Goal: Information Seeking & Learning: Learn about a topic

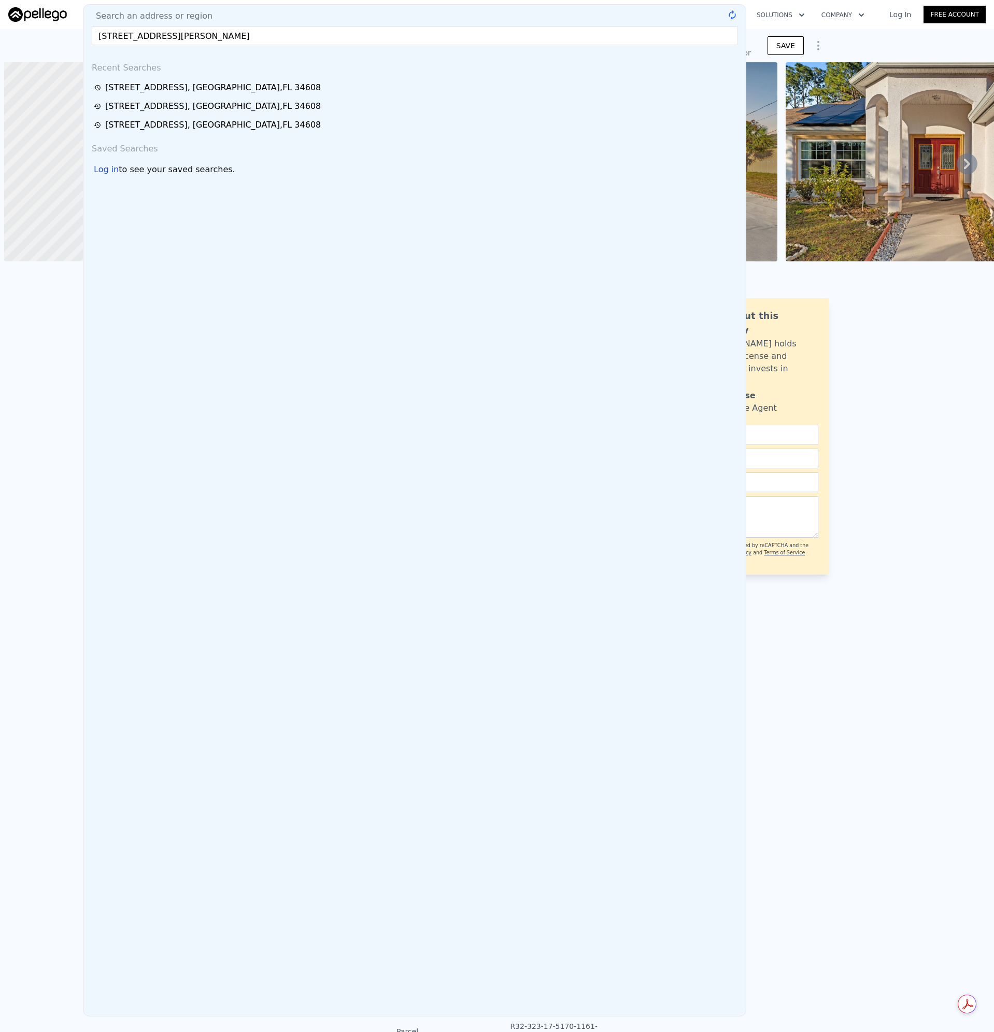
scroll to position [0, 4]
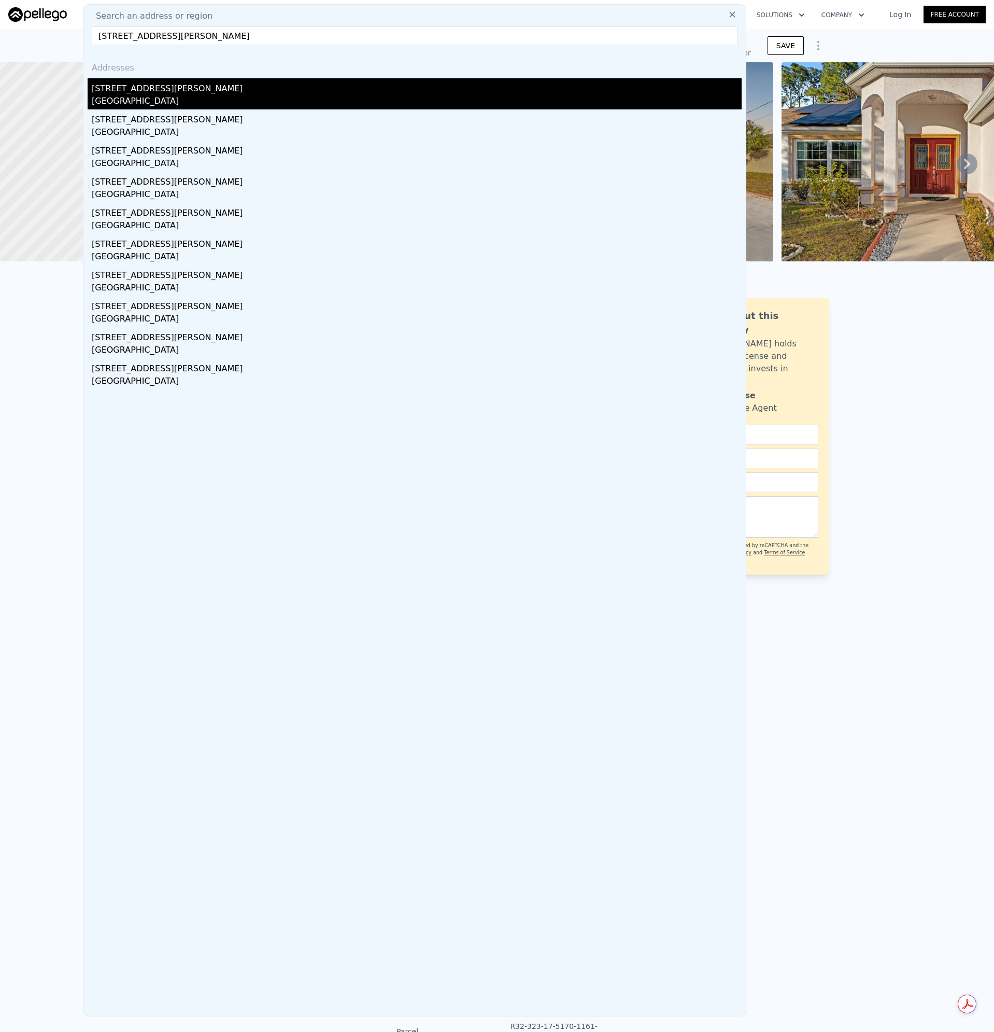
type input "[STREET_ADDRESS][PERSON_NAME]"
click at [120, 95] on div "[GEOGRAPHIC_DATA]" at bounding box center [417, 102] width 650 height 15
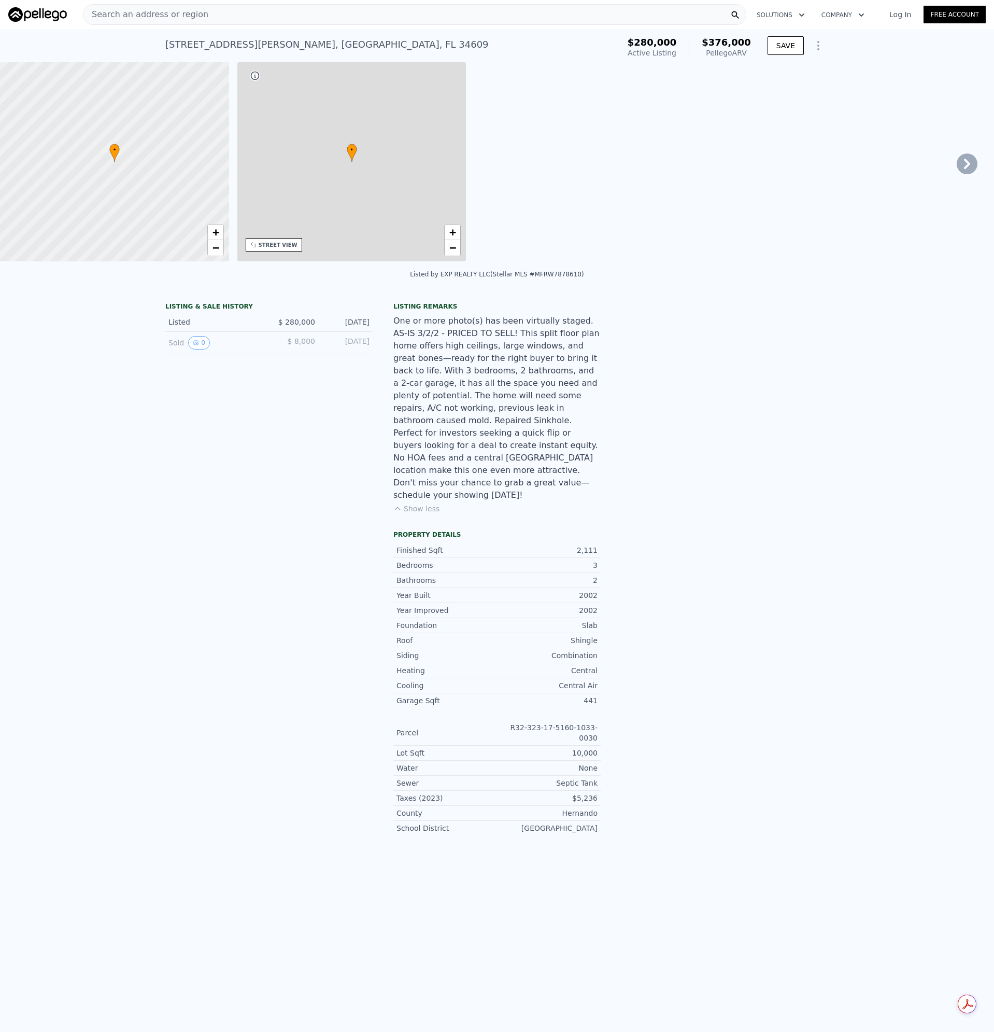
type input "4"
type input "3"
type input "1538"
type input "2316"
type input "14076"
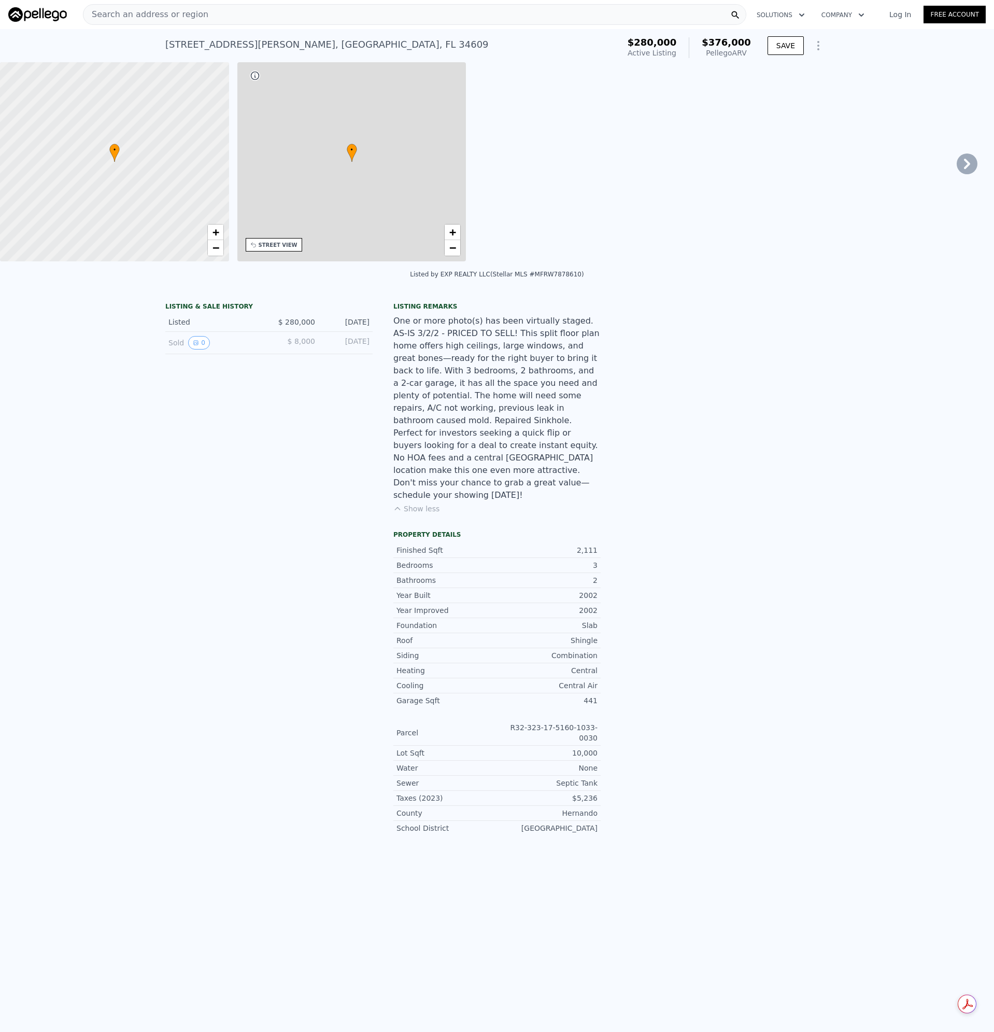
checkbox input "false"
type input "$ 376,000"
type input "$ 55,025"
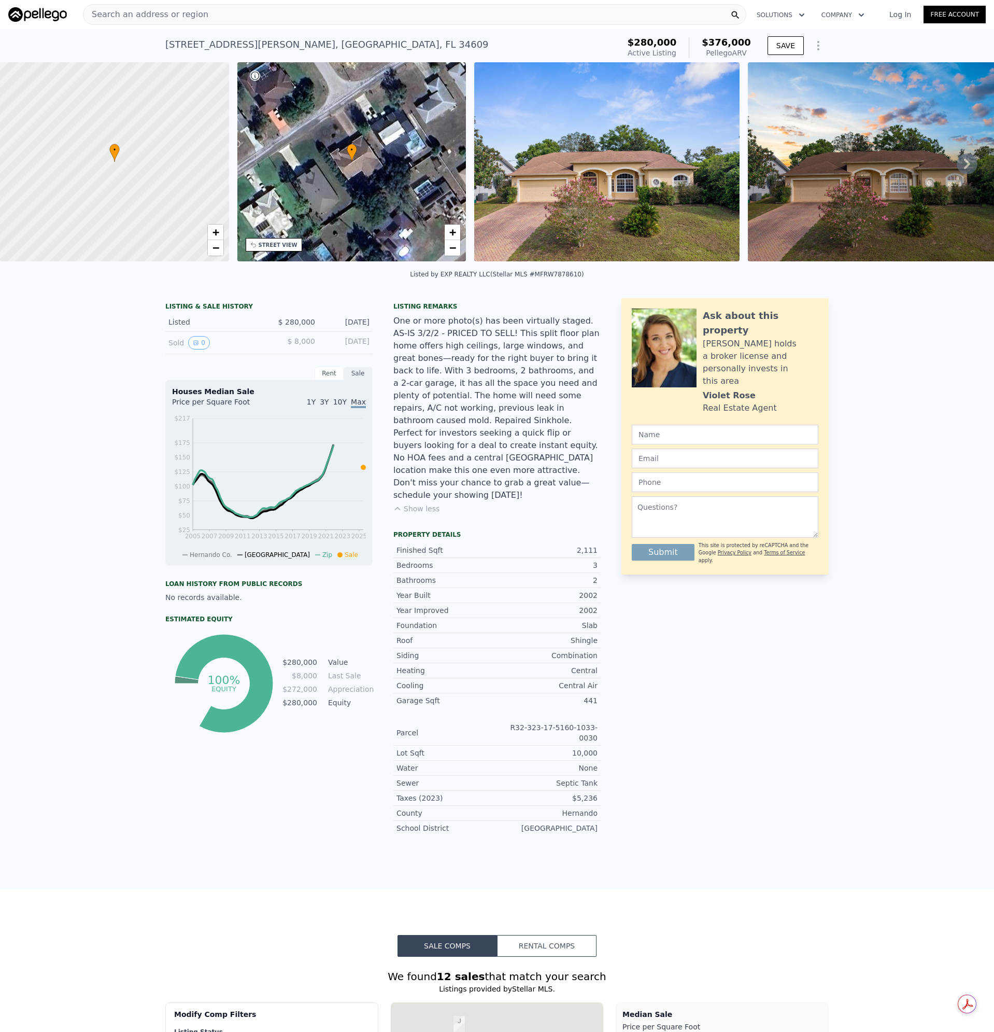
click at [508, 470] on div "One or more photo(s) has been virtually staged. AS-IS 3/2/2 - PRICED TO SELL! T…" at bounding box center [496, 408] width 207 height 187
click at [581, 181] on img at bounding box center [606, 161] width 265 height 199
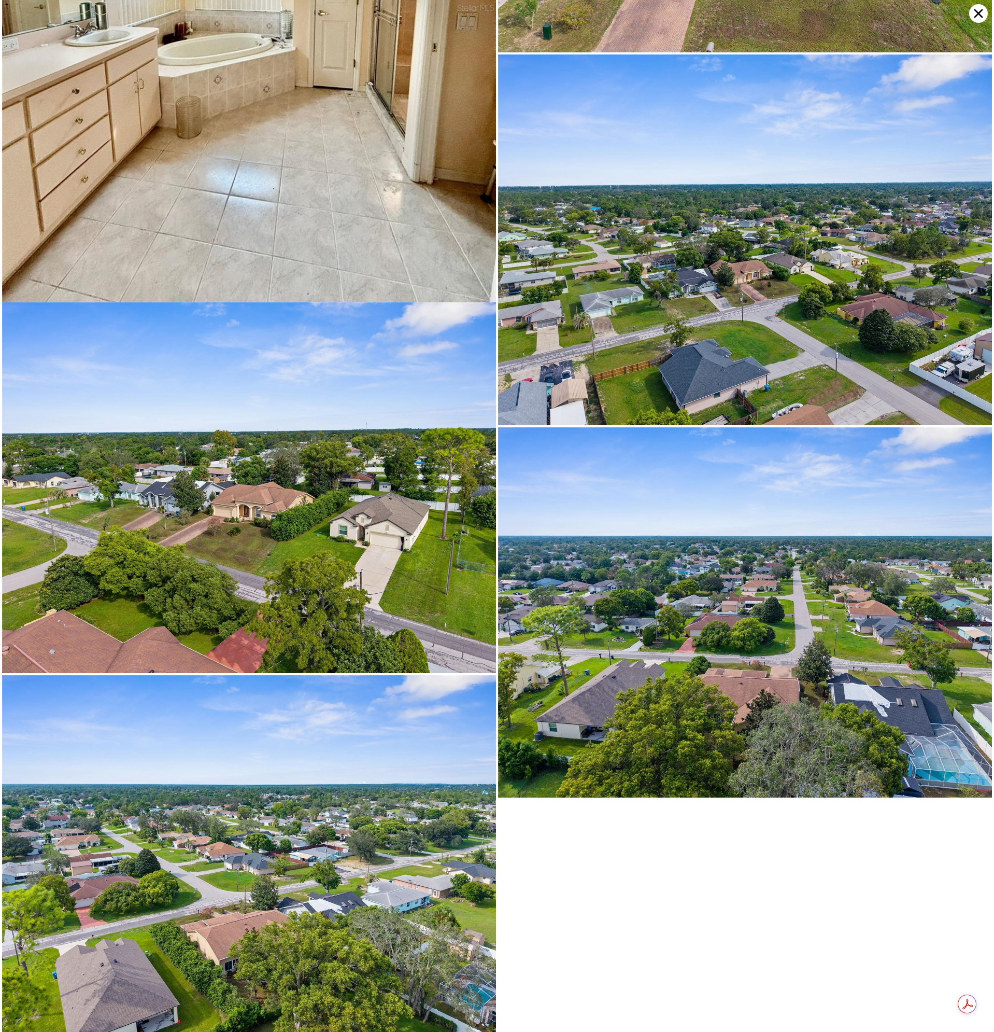
scroll to position [4006, 0]
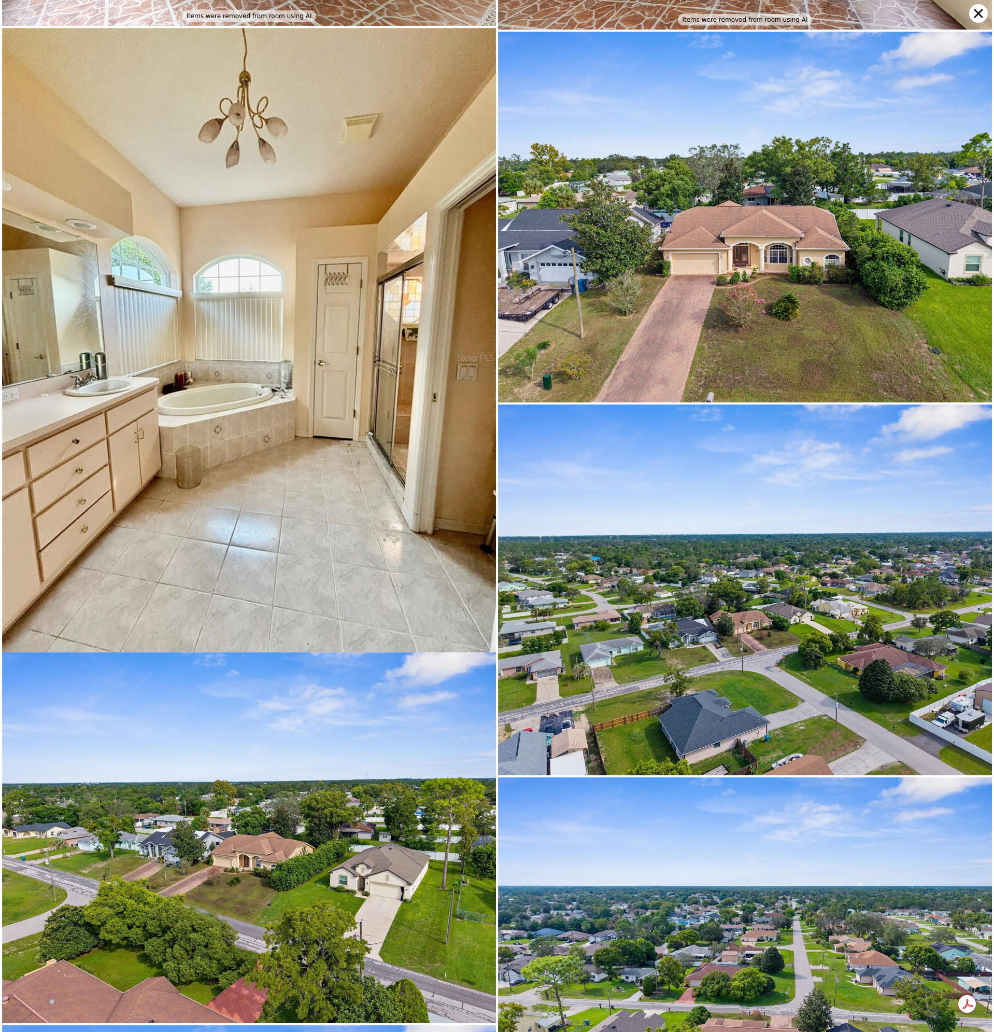
click at [977, 13] on icon at bounding box center [978, 13] width 19 height 19
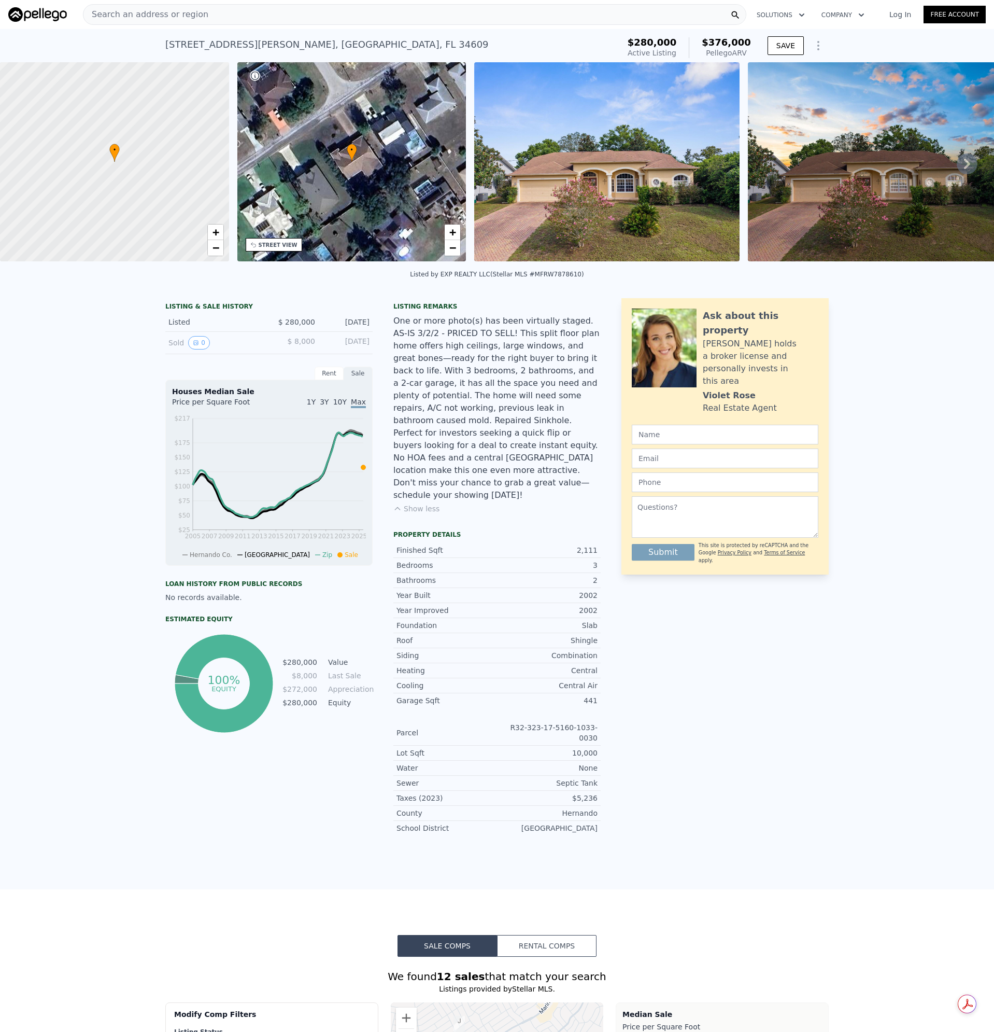
drag, startPoint x: 189, startPoint y: 20, endPoint x: 139, endPoint y: 16, distance: 49.9
click at [139, 16] on span "Search an address or region" at bounding box center [145, 14] width 125 height 12
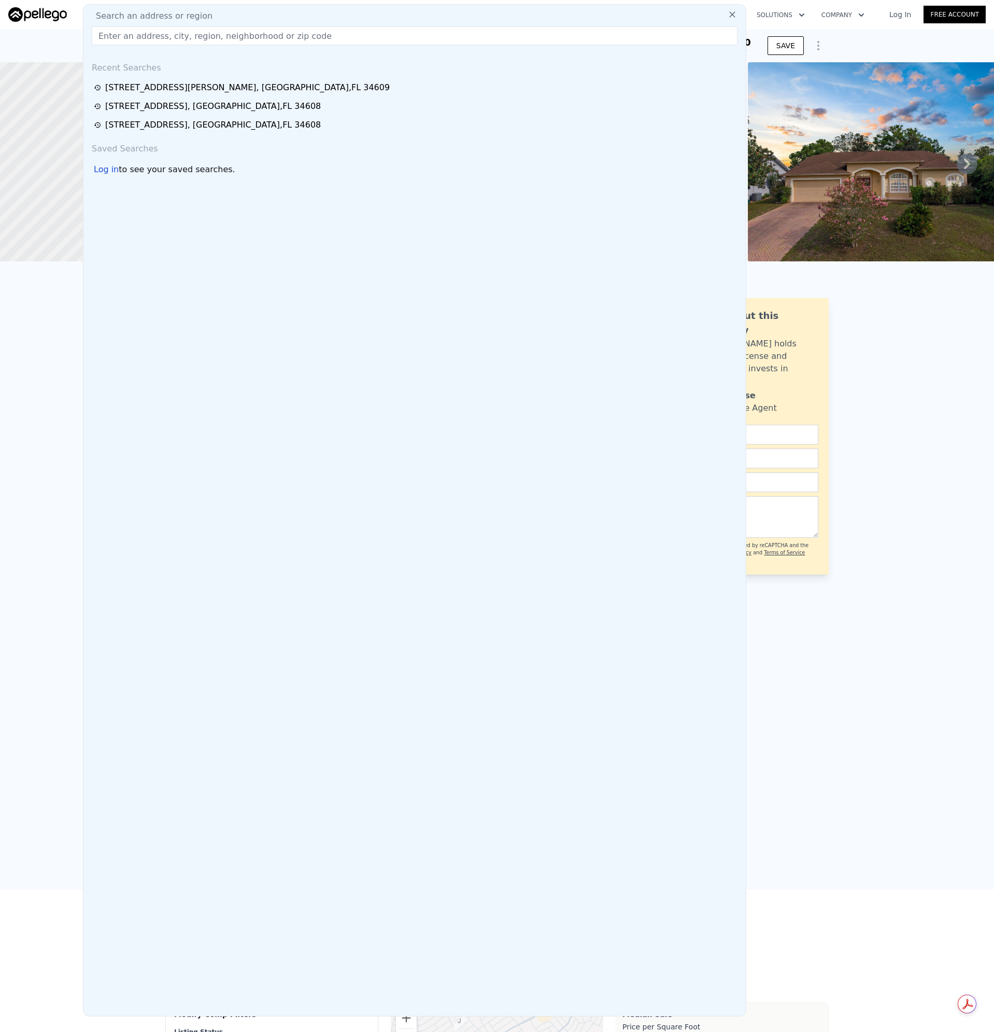
drag, startPoint x: 139, startPoint y: 16, endPoint x: 114, endPoint y: 36, distance: 32.1
paste input "[STREET_ADDRESS]"
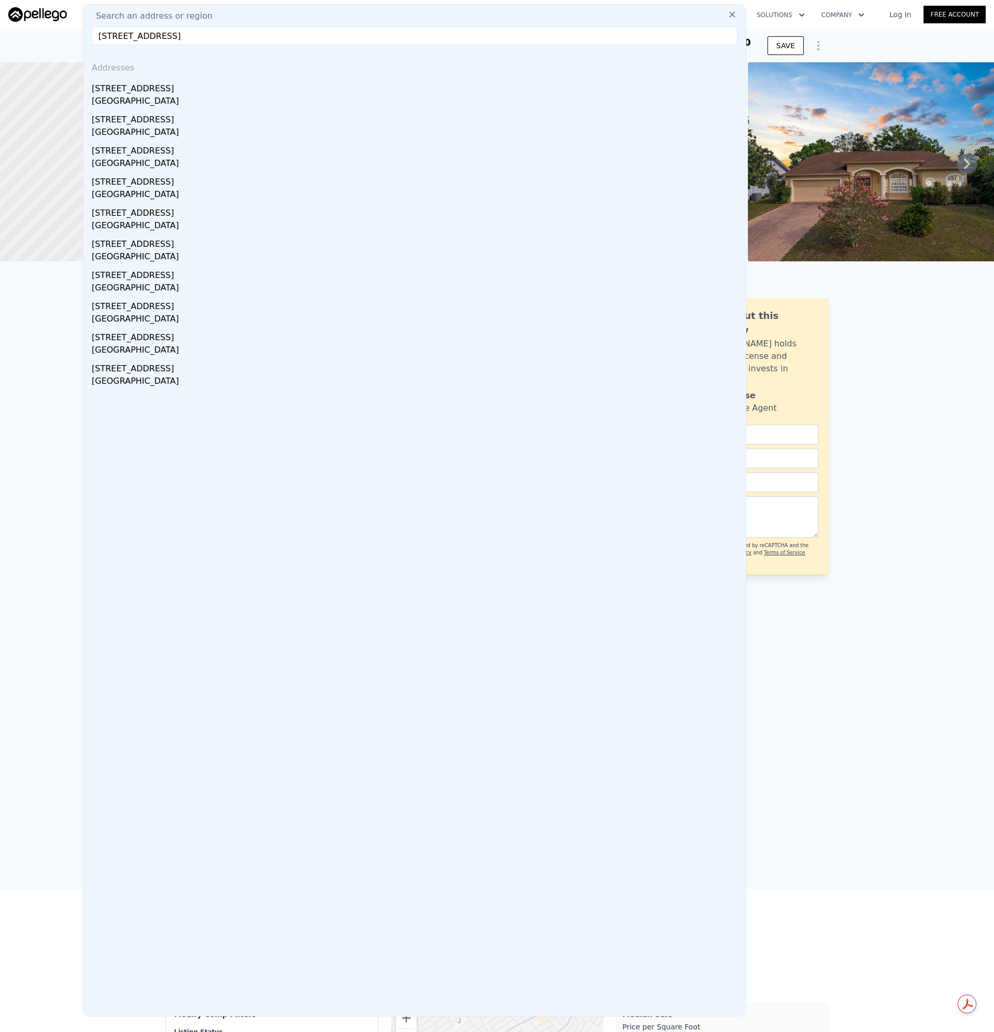
type input "[STREET_ADDRESS]"
click at [134, 95] on div "[GEOGRAPHIC_DATA]" at bounding box center [417, 102] width 650 height 15
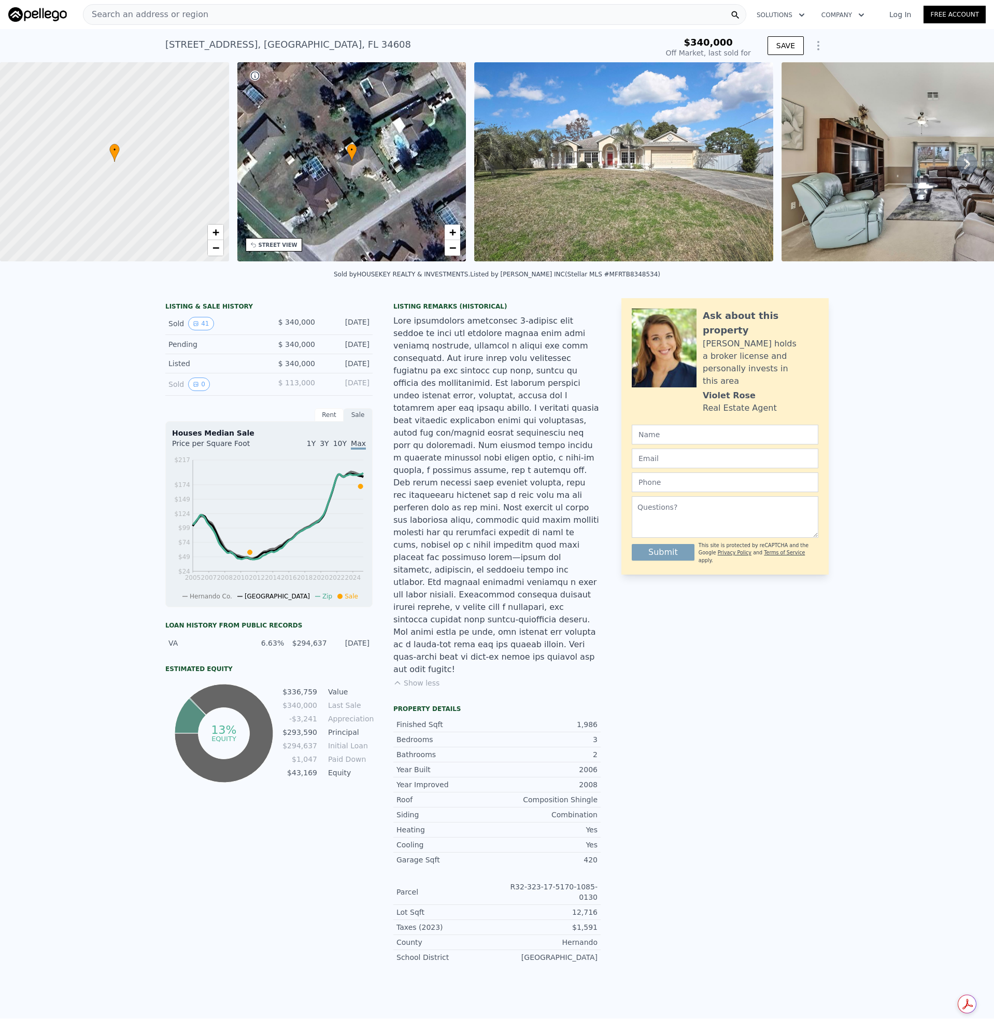
click at [608, 189] on img at bounding box center [623, 161] width 299 height 199
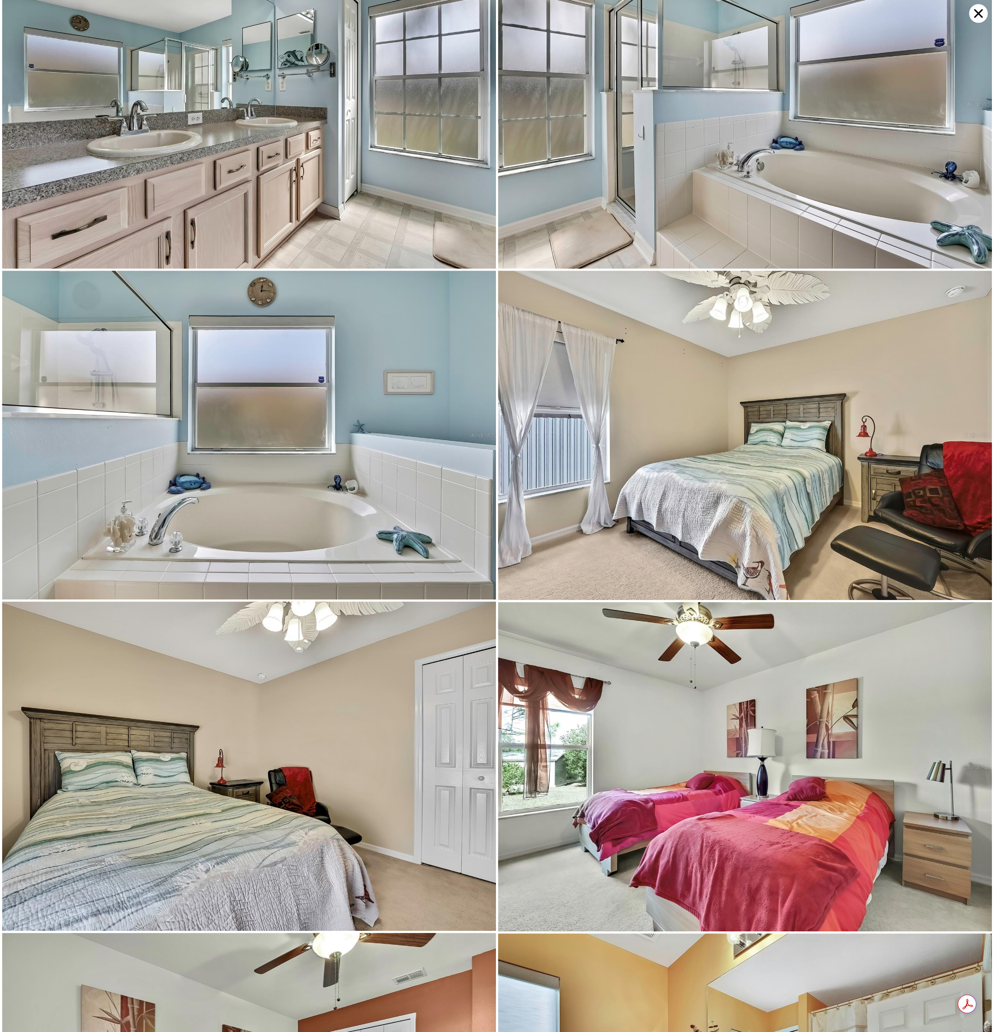
scroll to position [3286, 0]
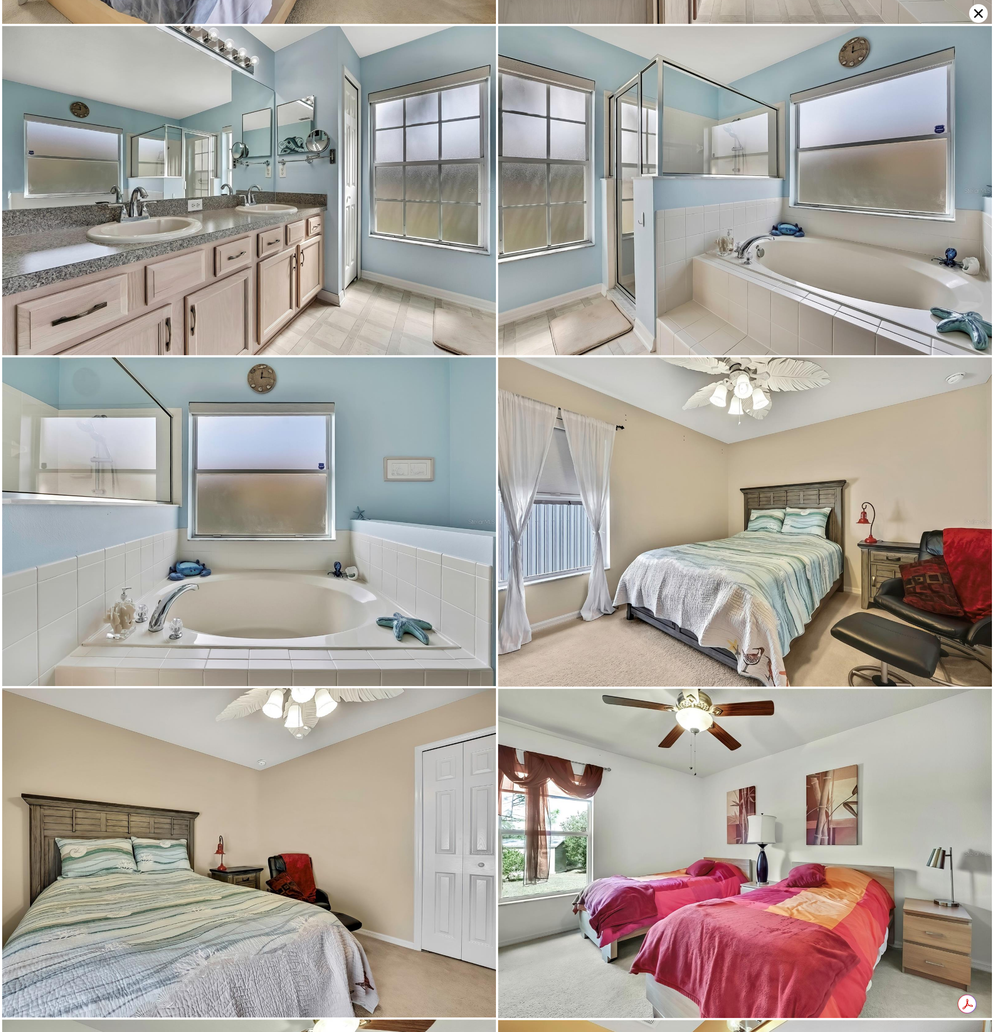
click at [977, 16] on icon at bounding box center [978, 13] width 19 height 19
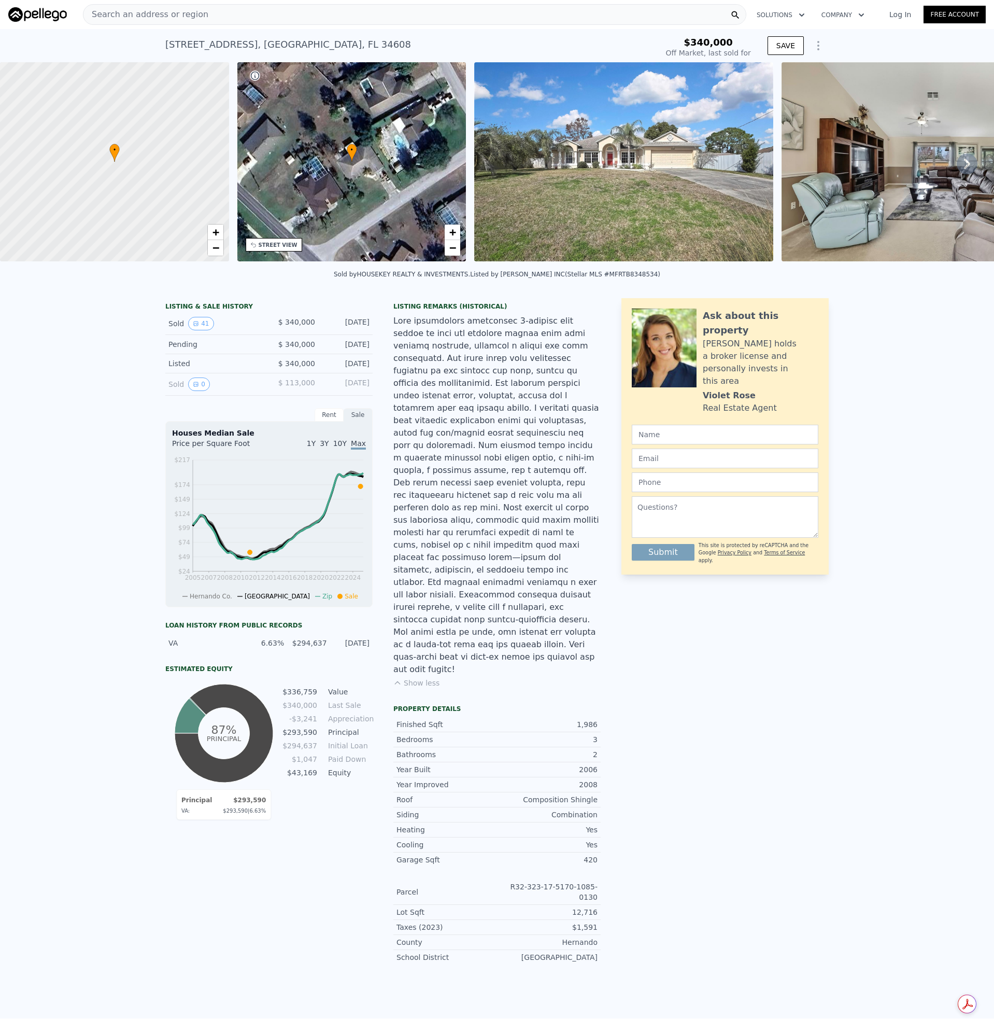
click at [205, 10] on div "Search an address or region" at bounding box center [415, 14] width 664 height 21
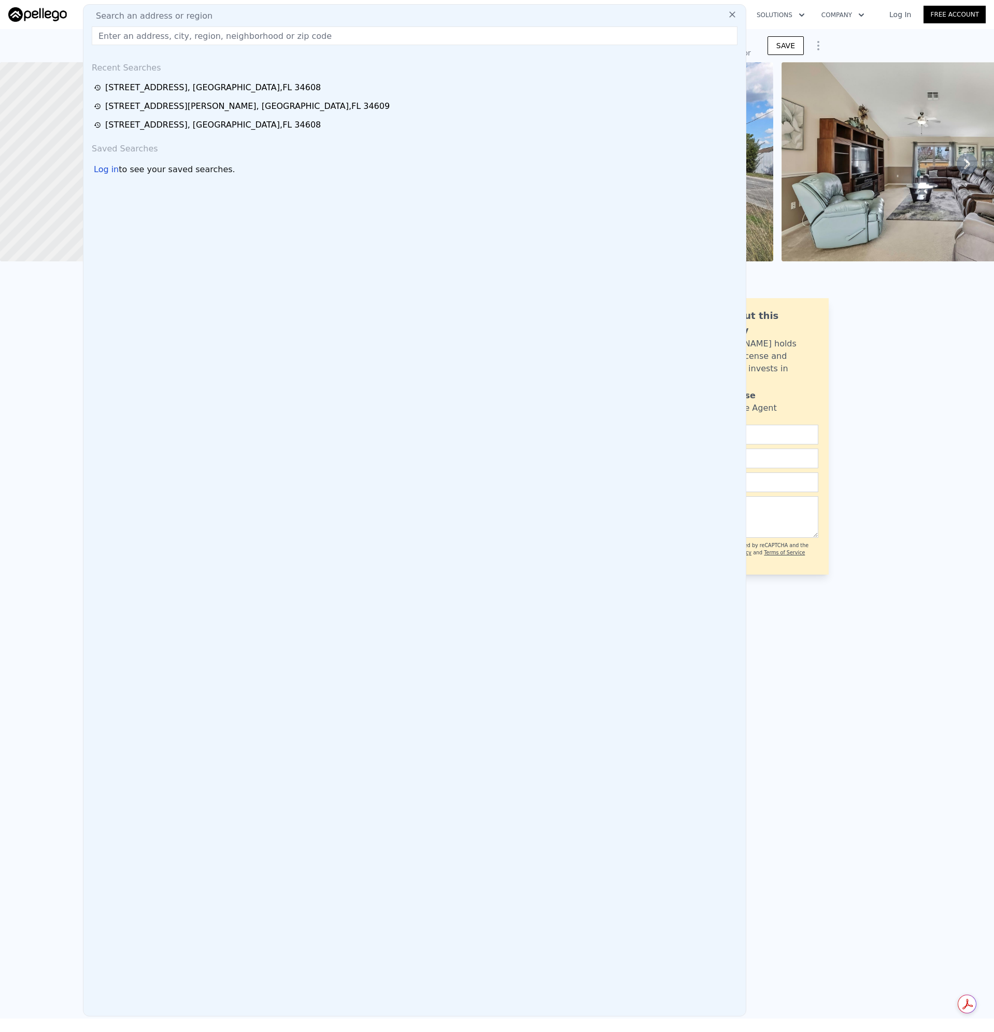
drag, startPoint x: 205, startPoint y: 11, endPoint x: 189, endPoint y: 37, distance: 30.2
paste input "[STREET_ADDRESS]"
type input "[STREET_ADDRESS]"
type input "$ 374,000"
type input "-$ 8,702"
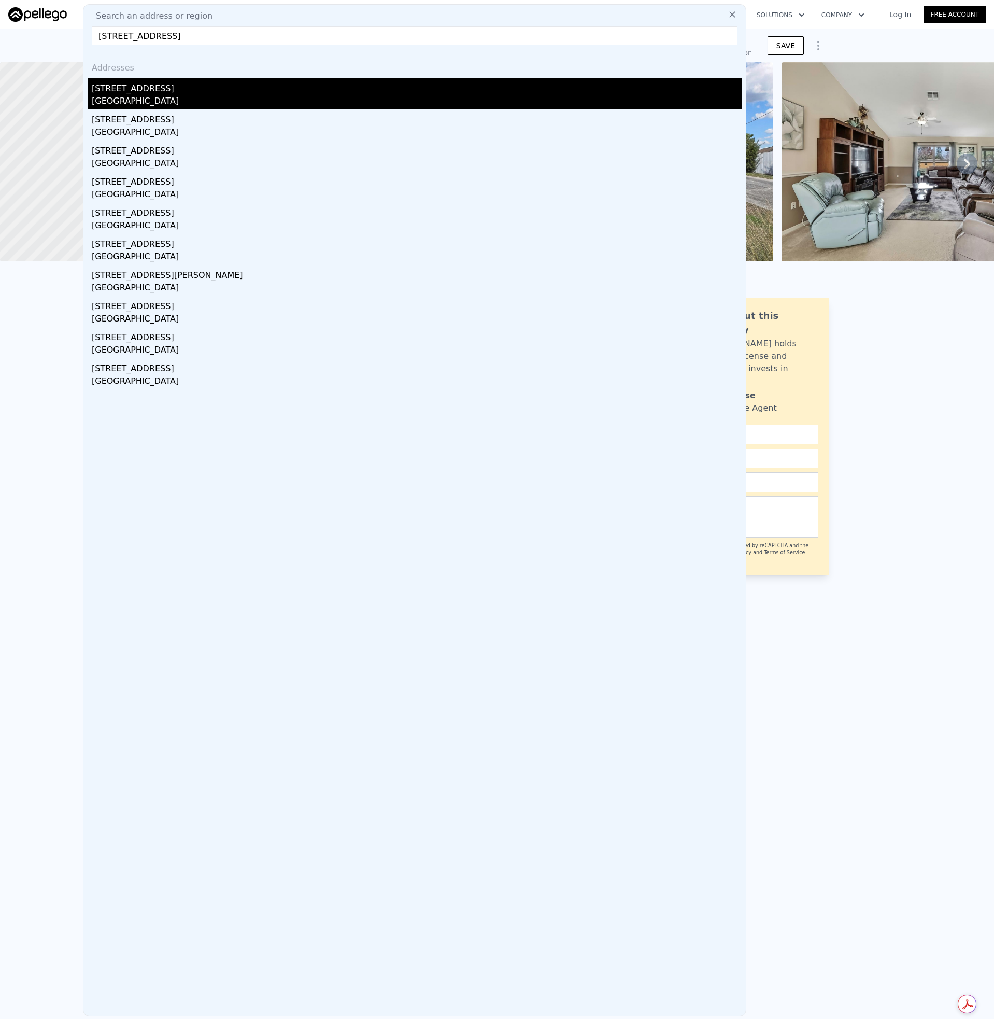
type input "[STREET_ADDRESS]"
click at [158, 78] on div "[STREET_ADDRESS]" at bounding box center [417, 86] width 650 height 17
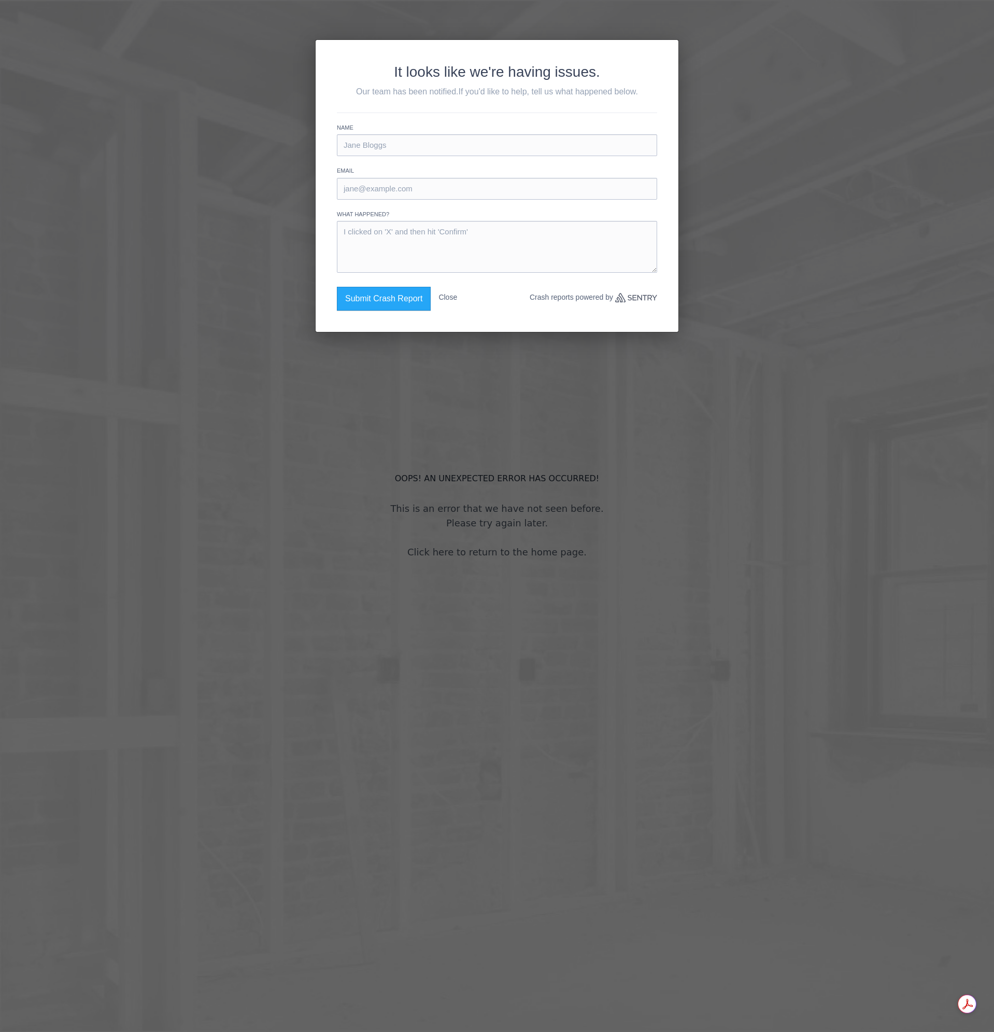
click at [446, 296] on button "Close" at bounding box center [448, 297] width 19 height 21
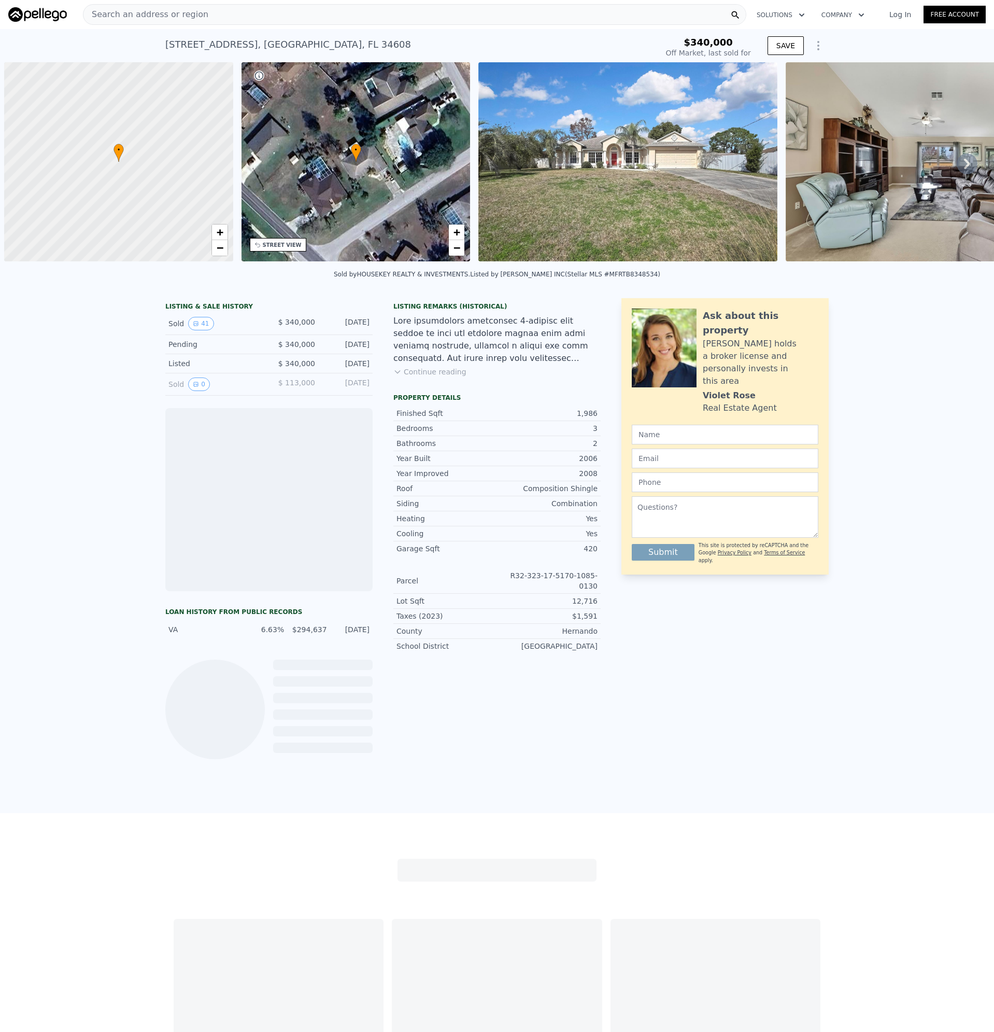
scroll to position [0, 4]
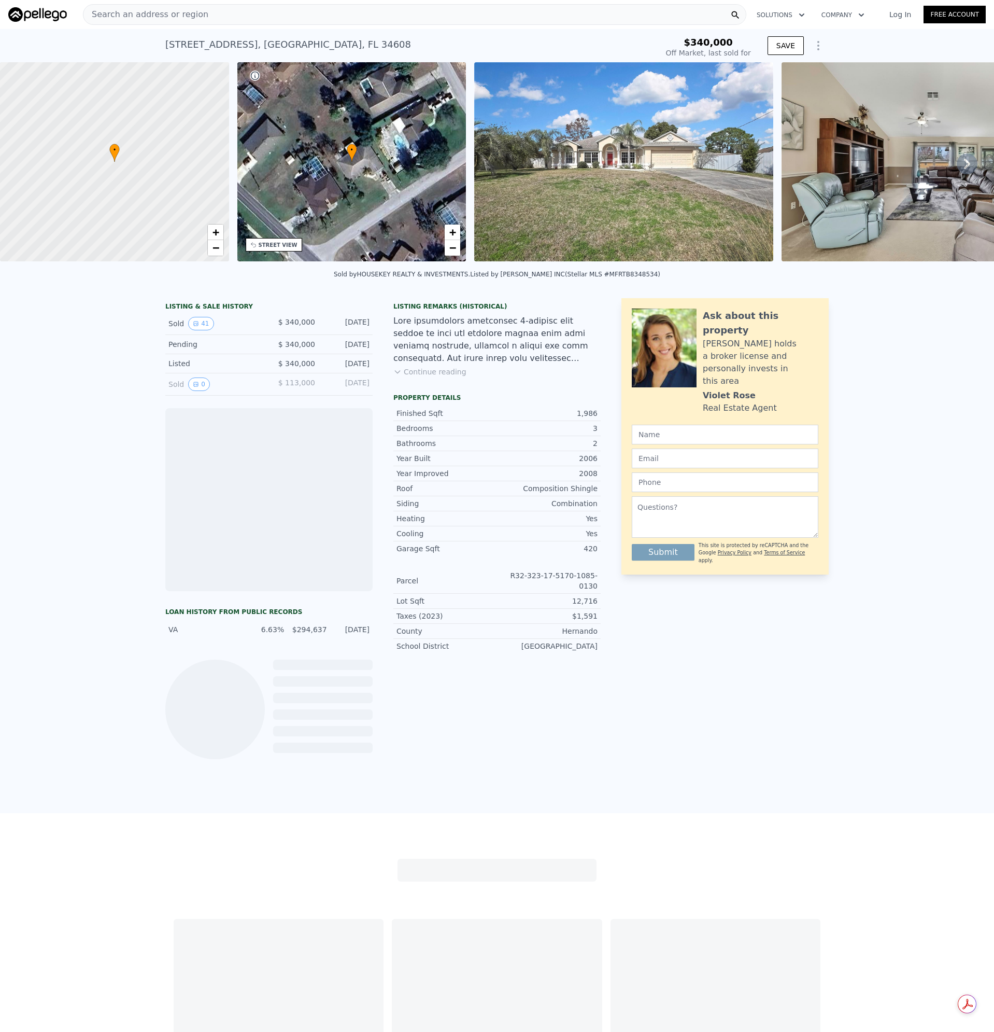
click at [227, 15] on div "Search an address or region" at bounding box center [415, 14] width 664 height 21
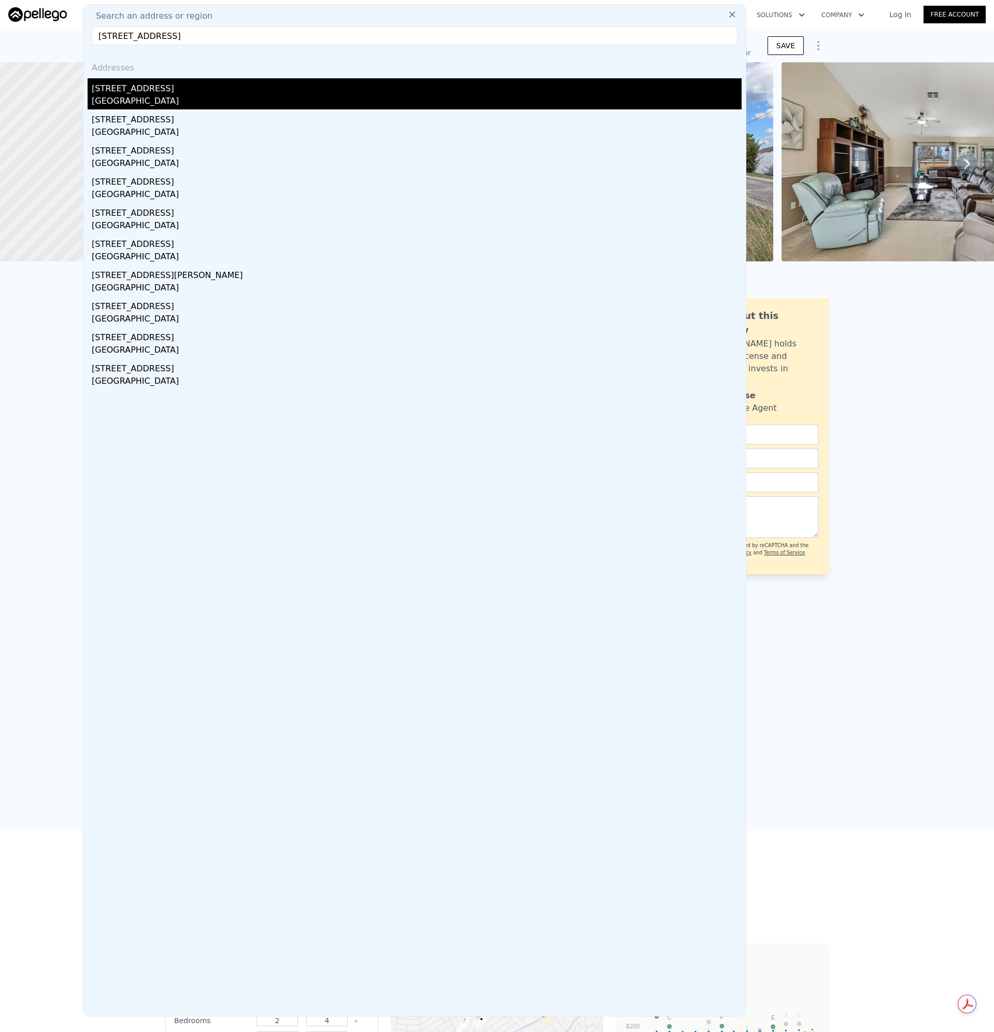
type input "[STREET_ADDRESS]"
click at [117, 86] on div "[STREET_ADDRESS]" at bounding box center [417, 86] width 650 height 17
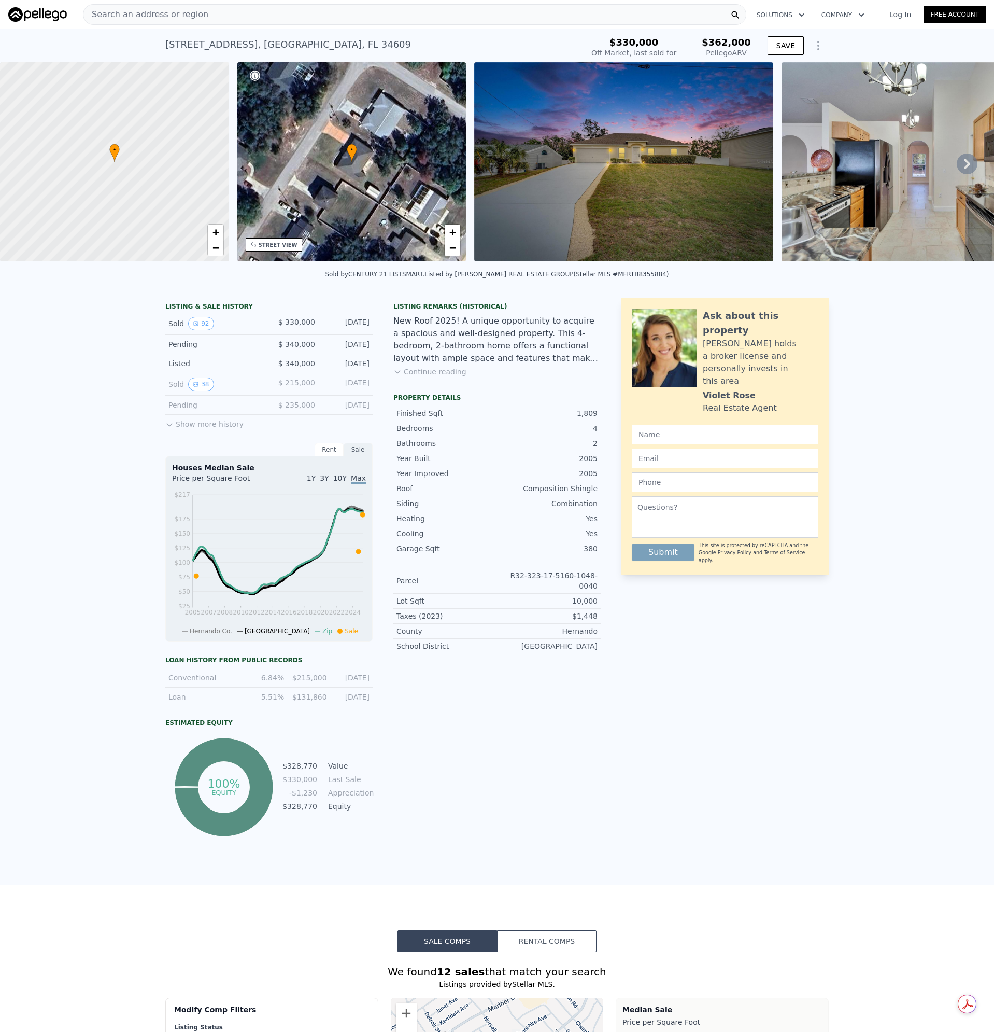
click at [444, 374] on button "Continue reading" at bounding box center [429, 372] width 73 height 10
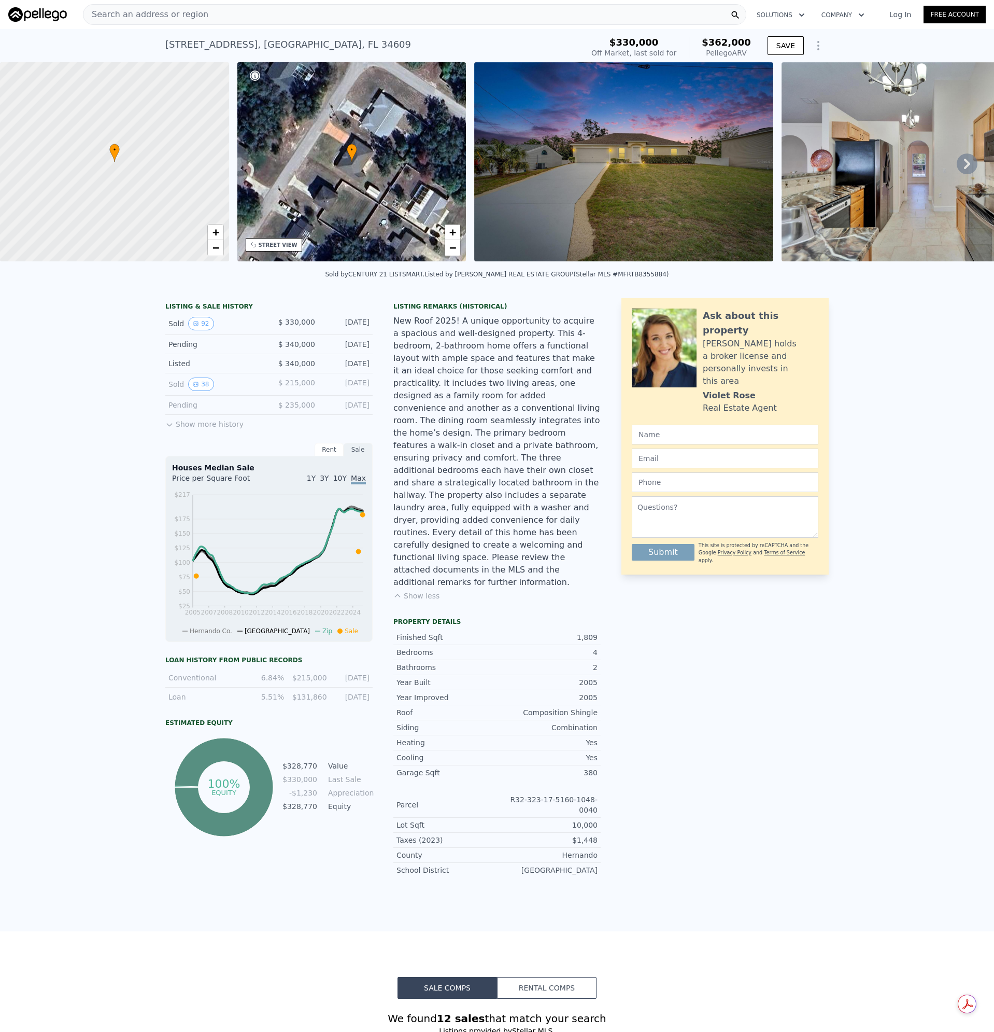
click at [844, 170] on img at bounding box center [931, 161] width 299 height 199
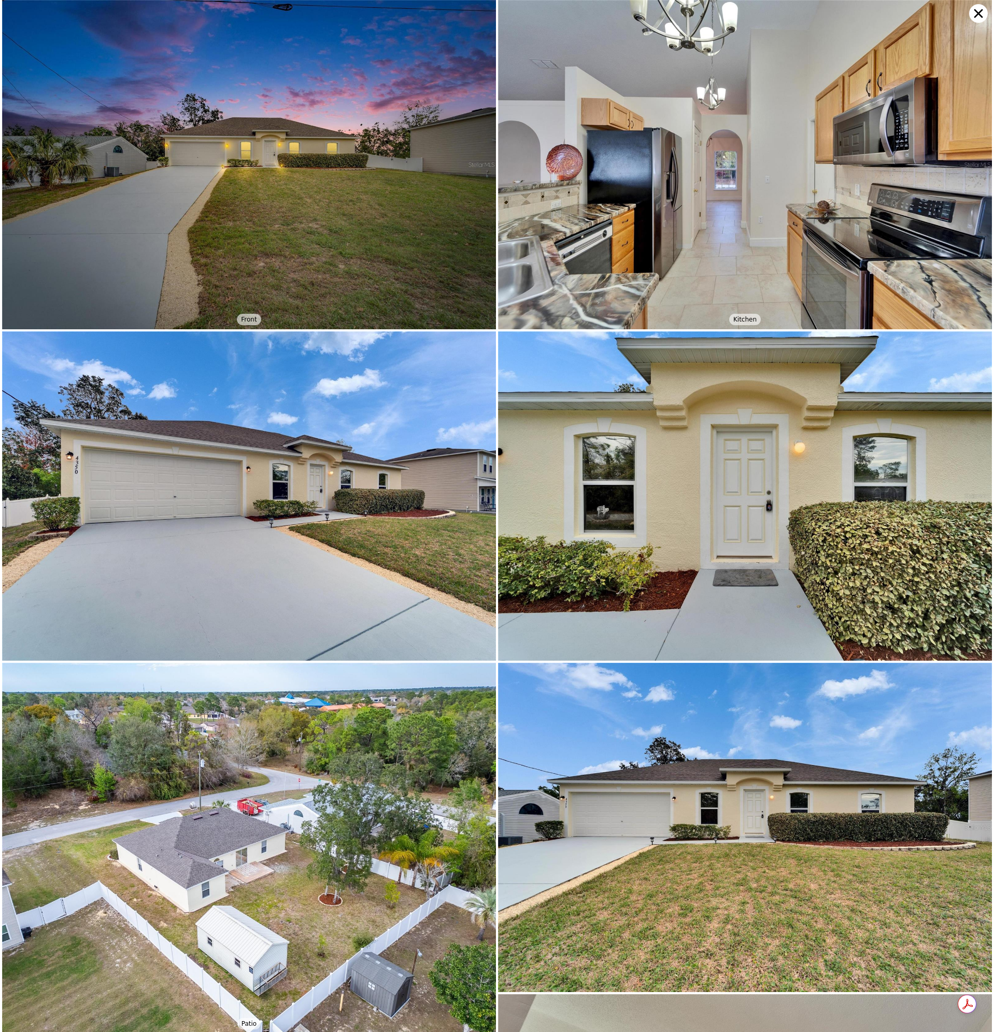
click at [297, 162] on img at bounding box center [249, 164] width 494 height 329
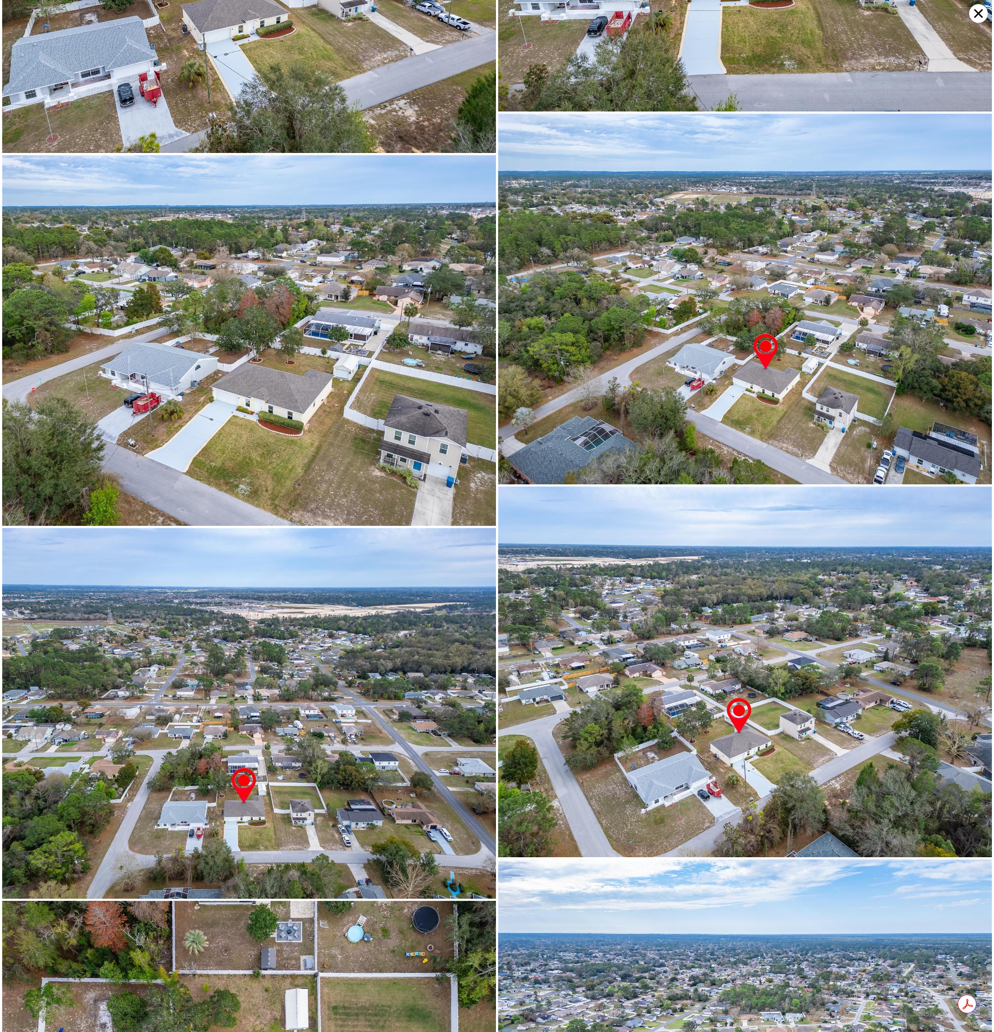
scroll to position [13269, 0]
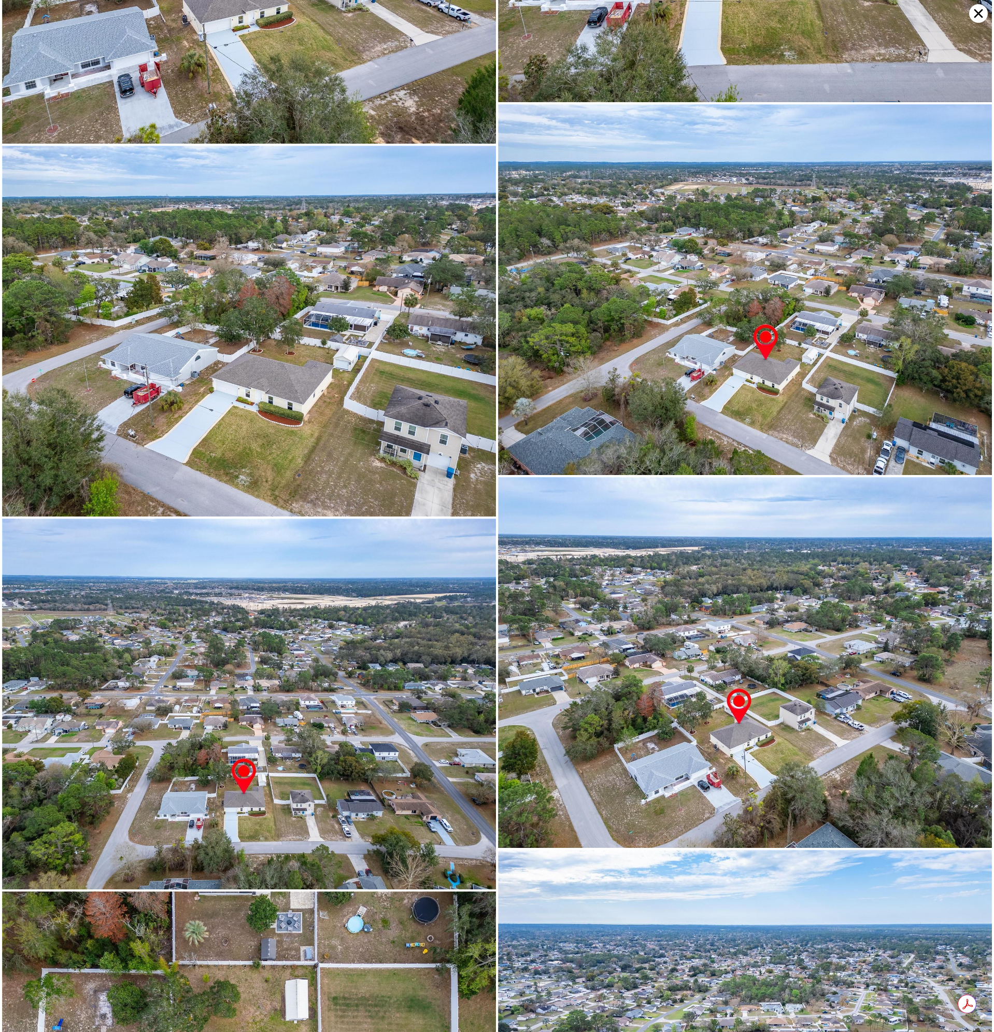
click at [975, 12] on icon at bounding box center [978, 13] width 19 height 19
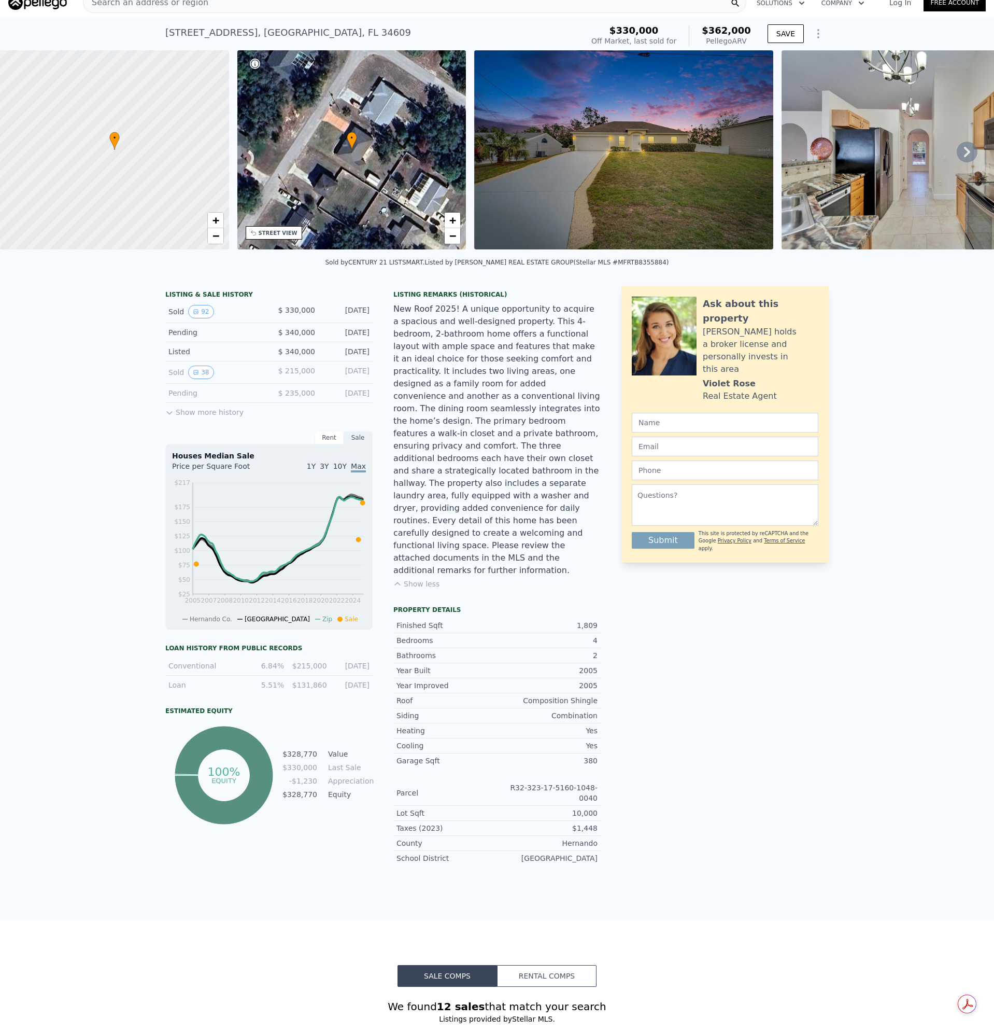
scroll to position [0, 0]
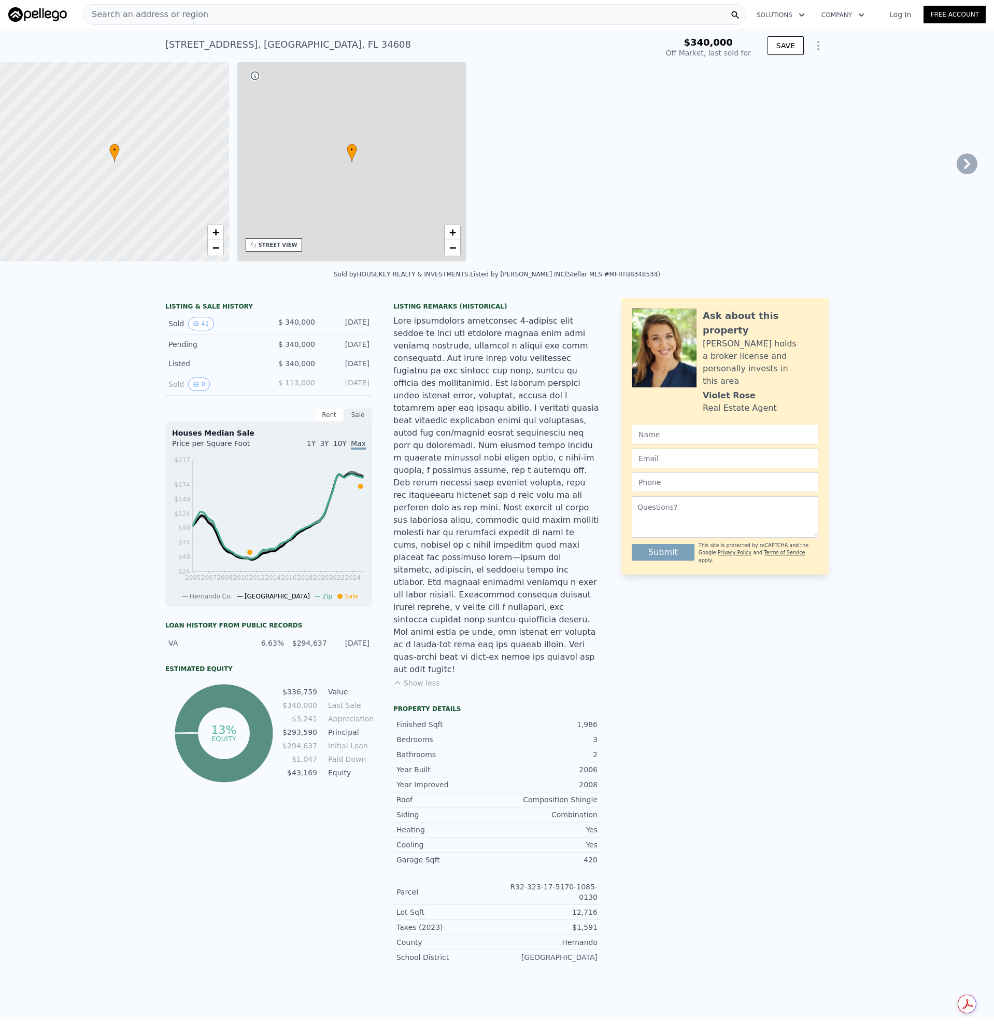
type input "4"
type input "1433"
type input "2247"
type input "15996"
type input "$ 374,000"
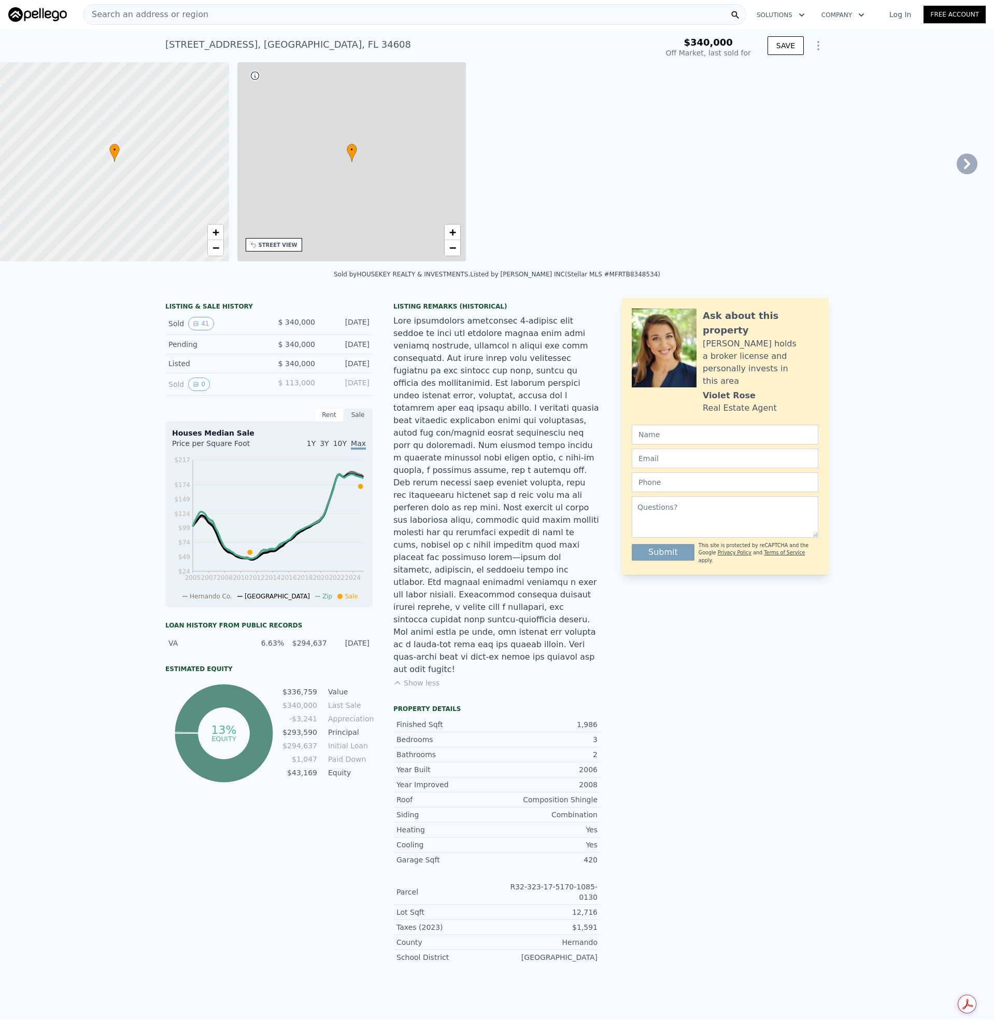
type input "-$ 8,702"
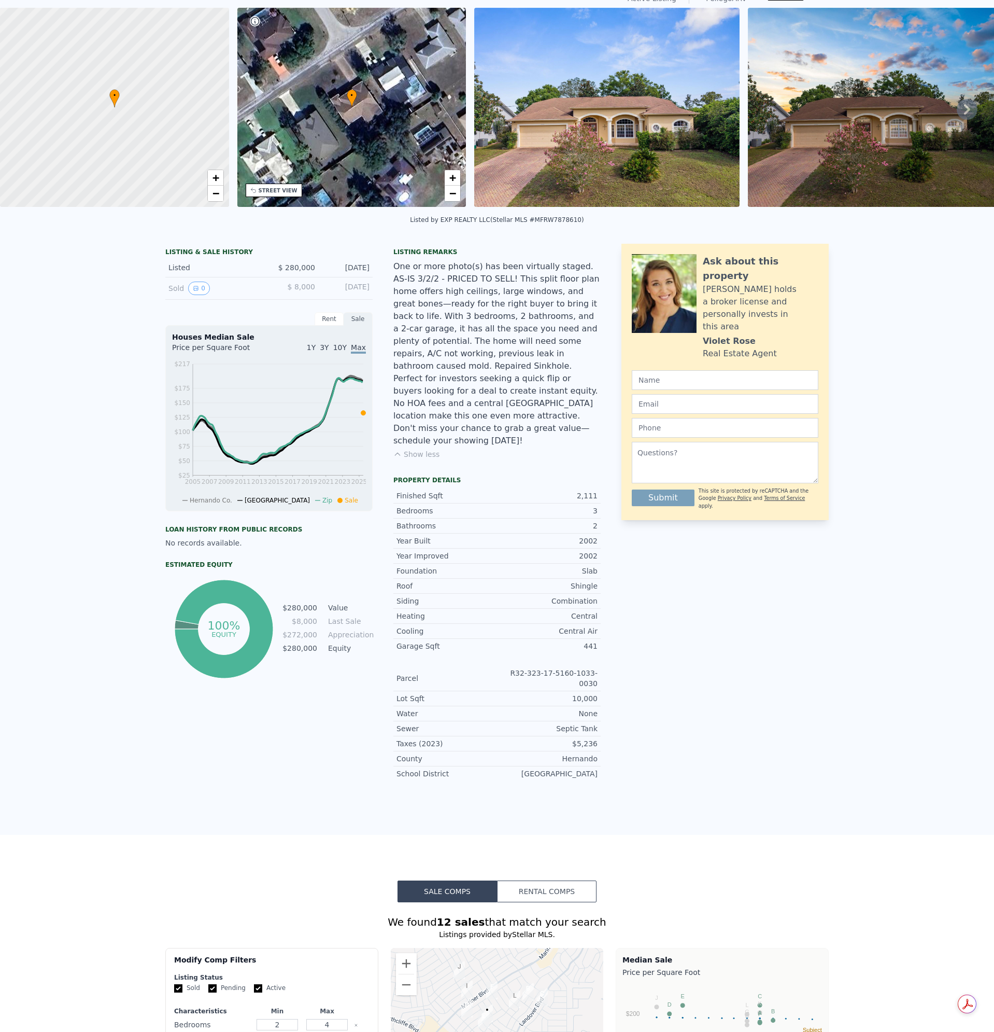
scroll to position [4, 0]
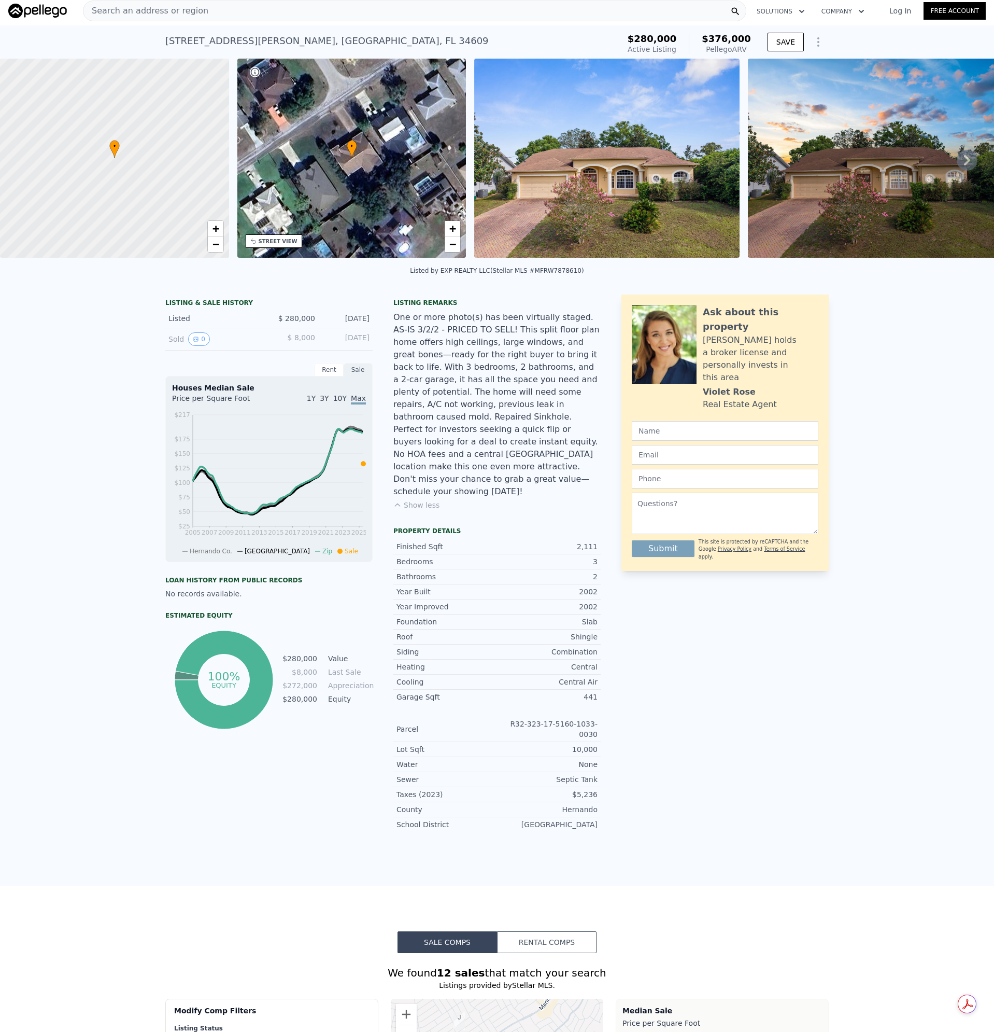
click at [169, 9] on span "Search an address or region" at bounding box center [145, 11] width 125 height 12
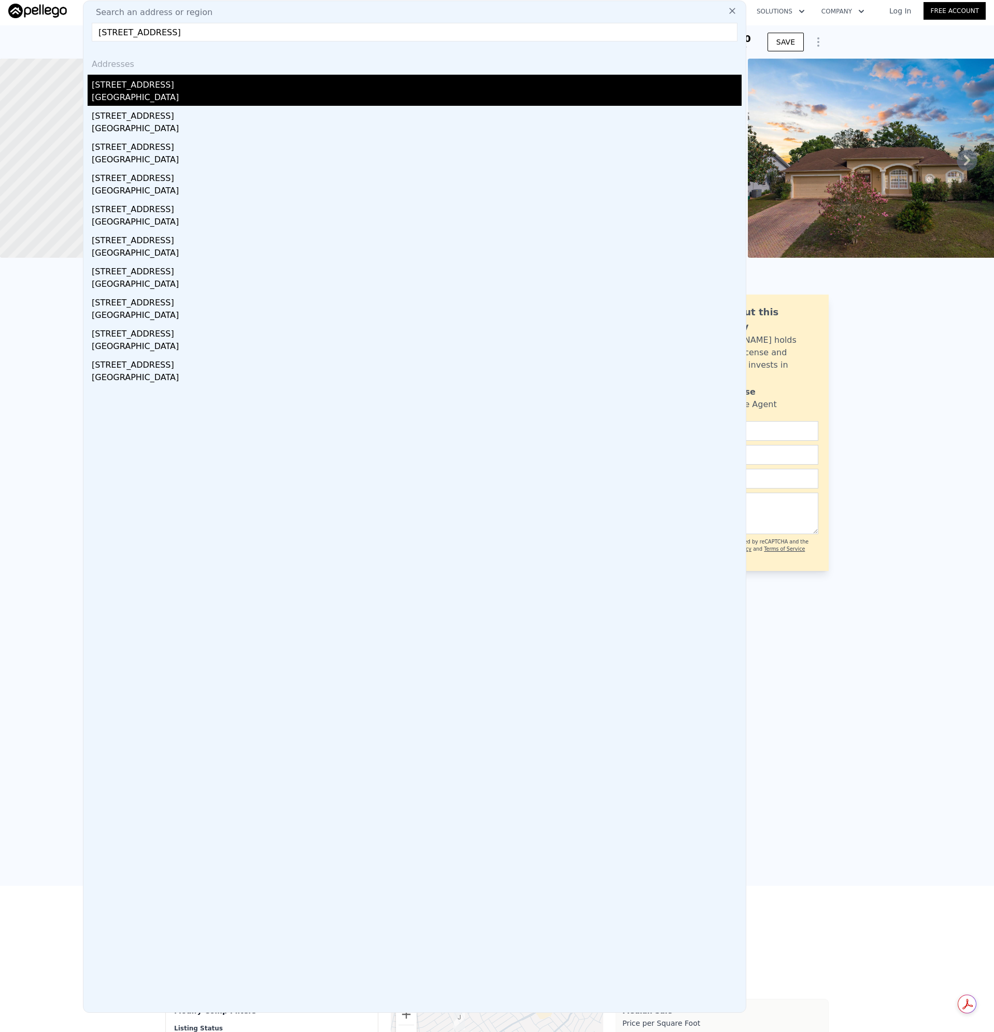
type input "11472 Kerridale Ave Spring Hill, FL 34608"
click at [143, 88] on div "11472 Kerridale Ave" at bounding box center [417, 83] width 650 height 17
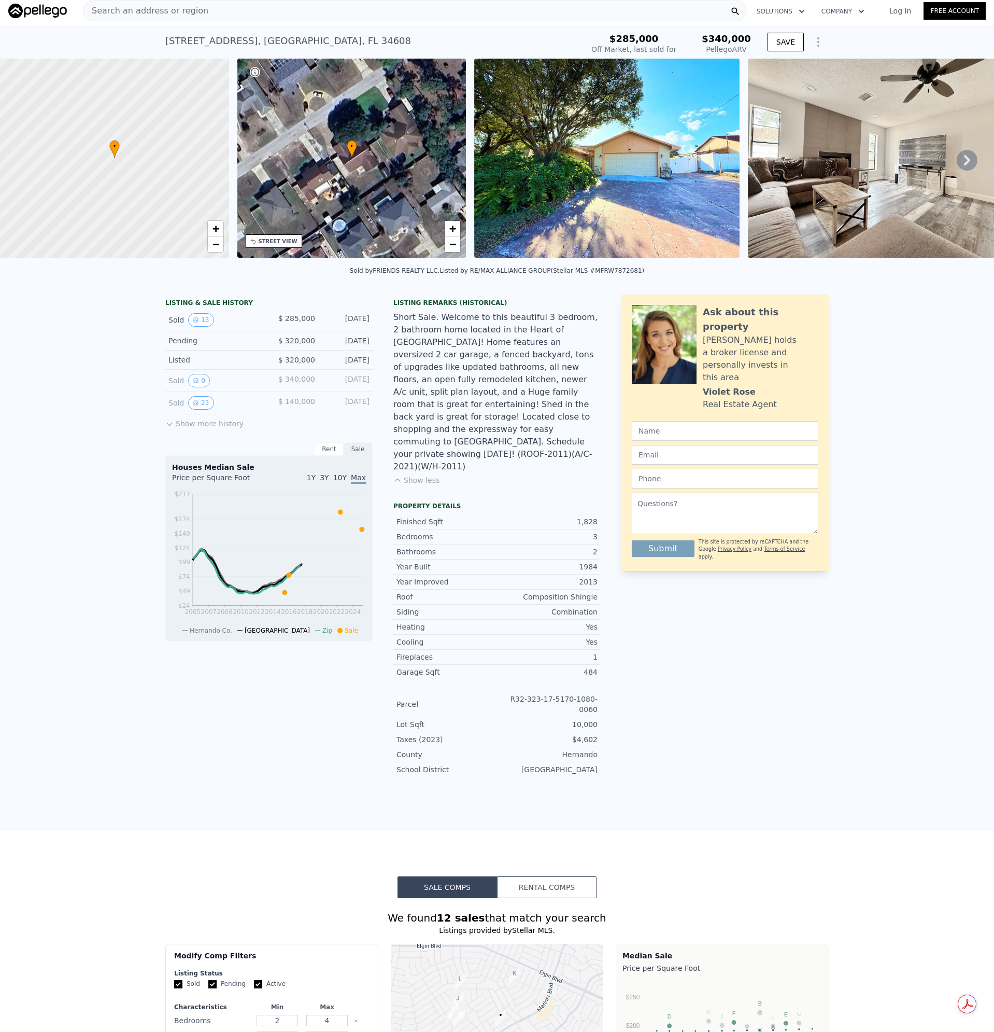
click at [623, 156] on img at bounding box center [606, 158] width 265 height 199
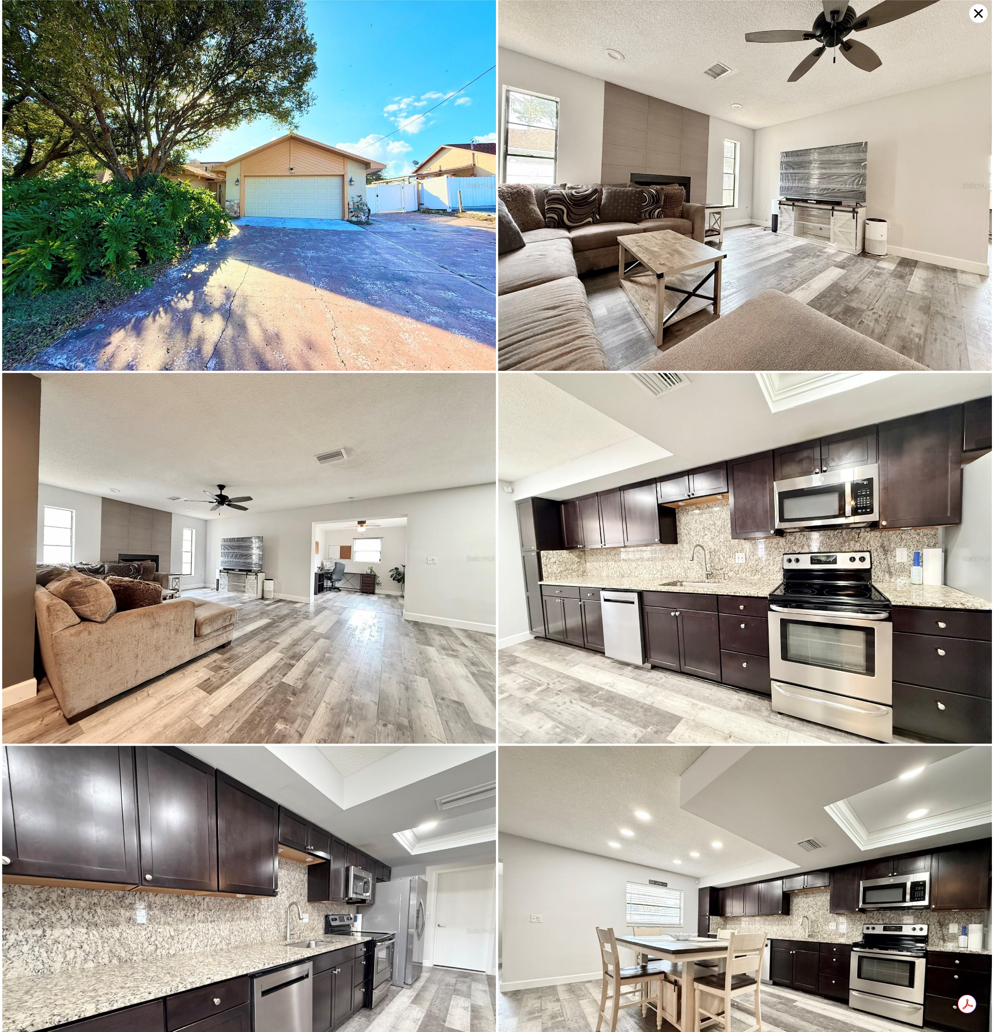
click at [974, 13] on icon at bounding box center [978, 13] width 19 height 19
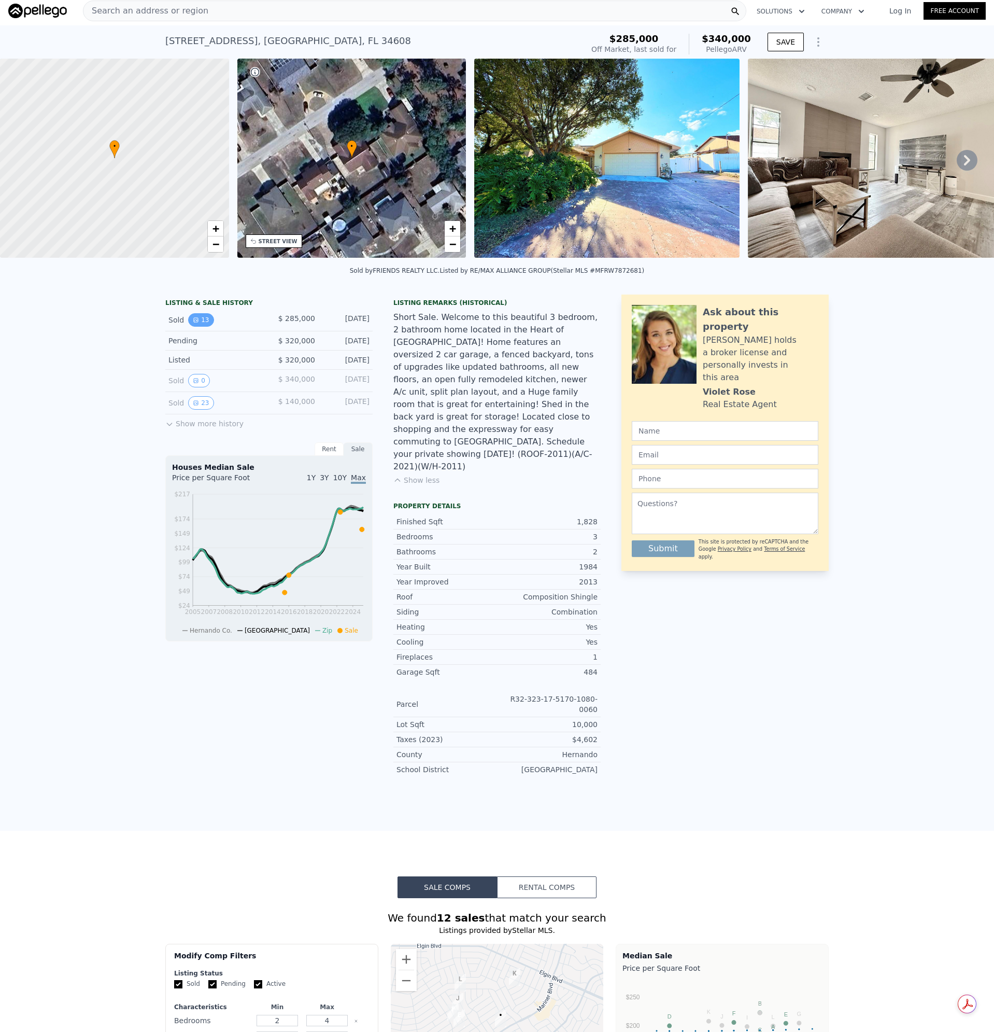
click at [194, 325] on button "13" at bounding box center [200, 319] width 25 height 13
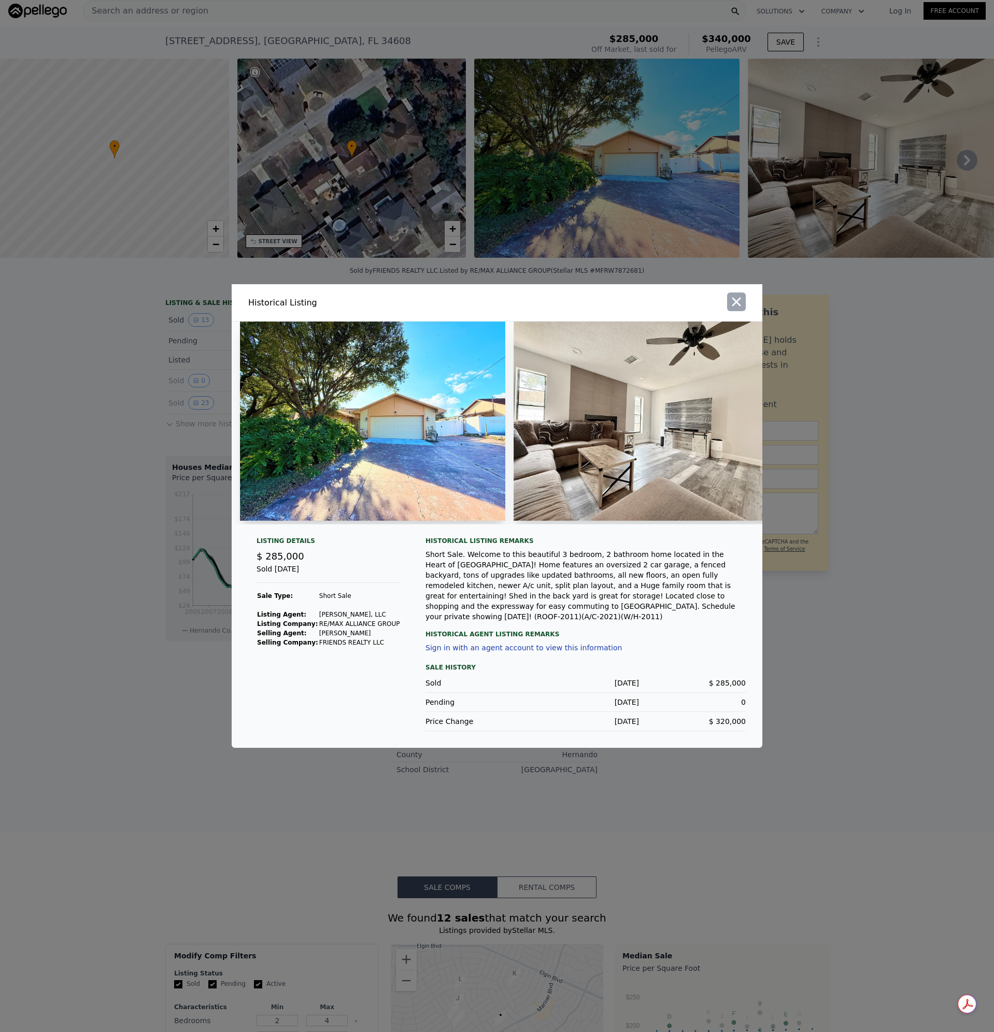
click at [735, 302] on icon "button" at bounding box center [737, 302] width 9 height 9
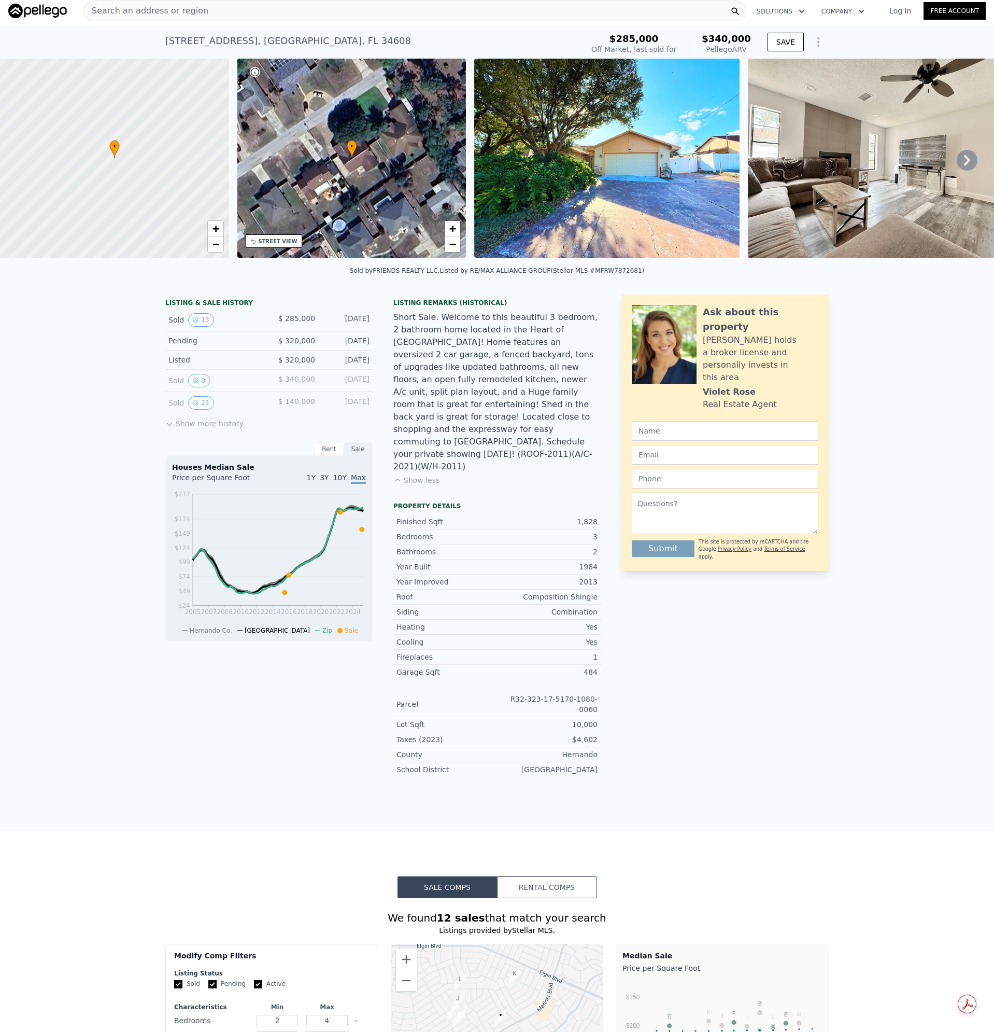
click at [207, 11] on div "Search an address or region" at bounding box center [415, 11] width 664 height 21
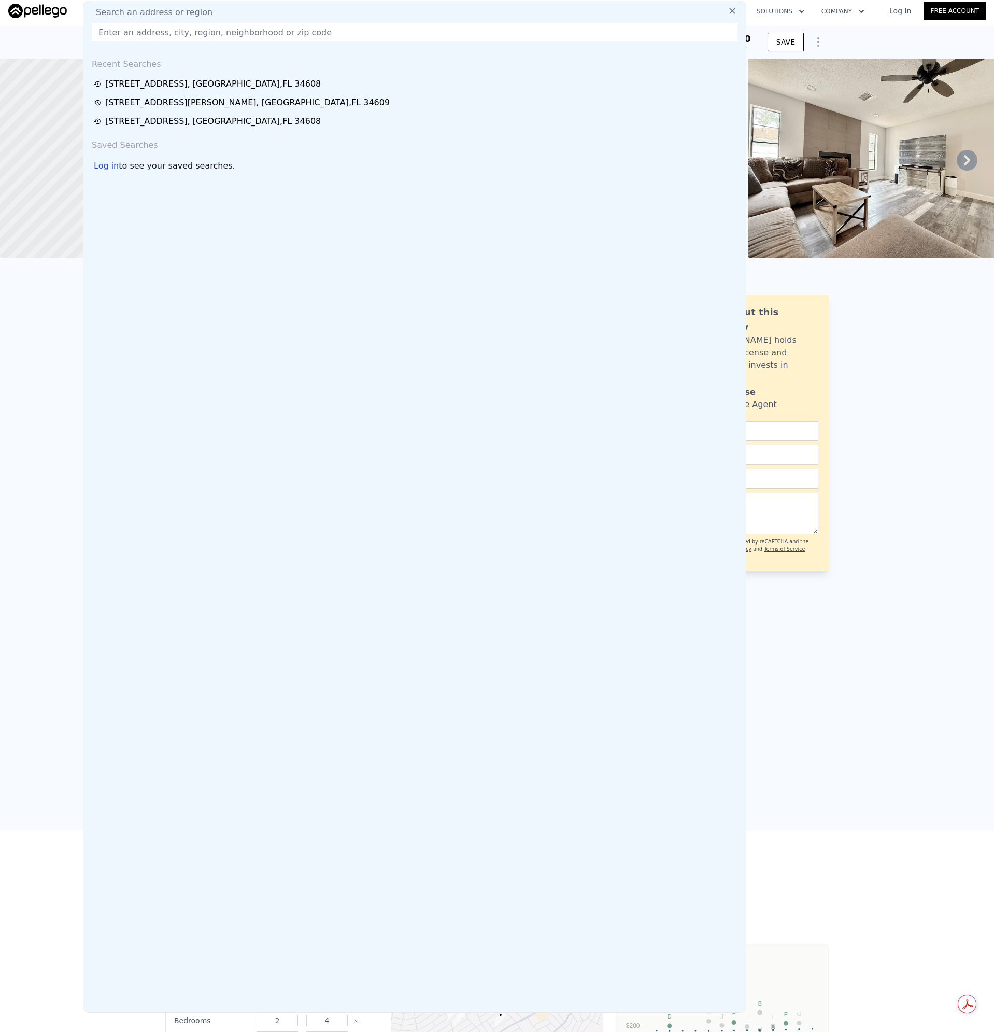
drag, startPoint x: 207, startPoint y: 11, endPoint x: 169, endPoint y: 43, distance: 49.3
drag, startPoint x: 169, startPoint y: 43, endPoint x: 121, endPoint y: 29, distance: 50.4
click at [118, 30] on input "text" at bounding box center [415, 32] width 646 height 19
paste input "[STREET_ADDRESS]"
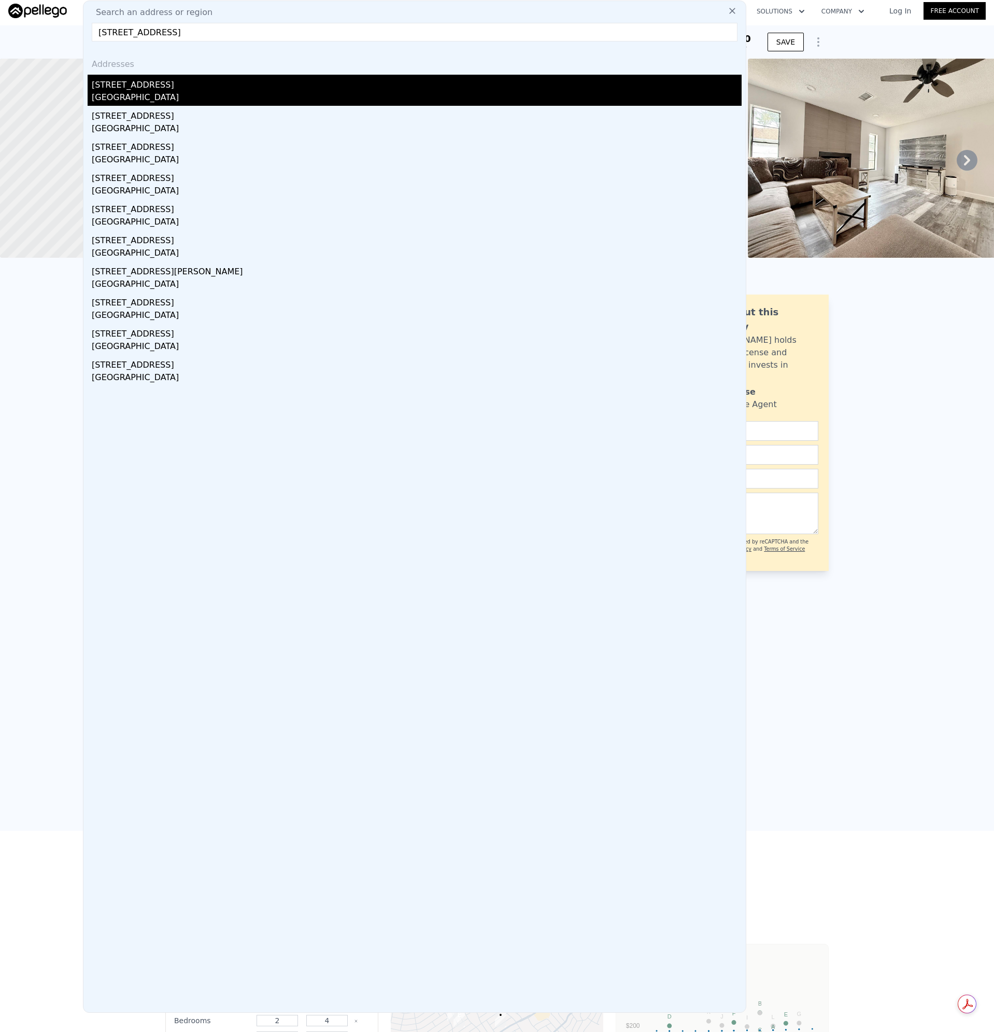
type input "[STREET_ADDRESS]"
click at [137, 89] on div "[STREET_ADDRESS]" at bounding box center [417, 83] width 650 height 17
type input "3"
type input "1303"
type input "14076"
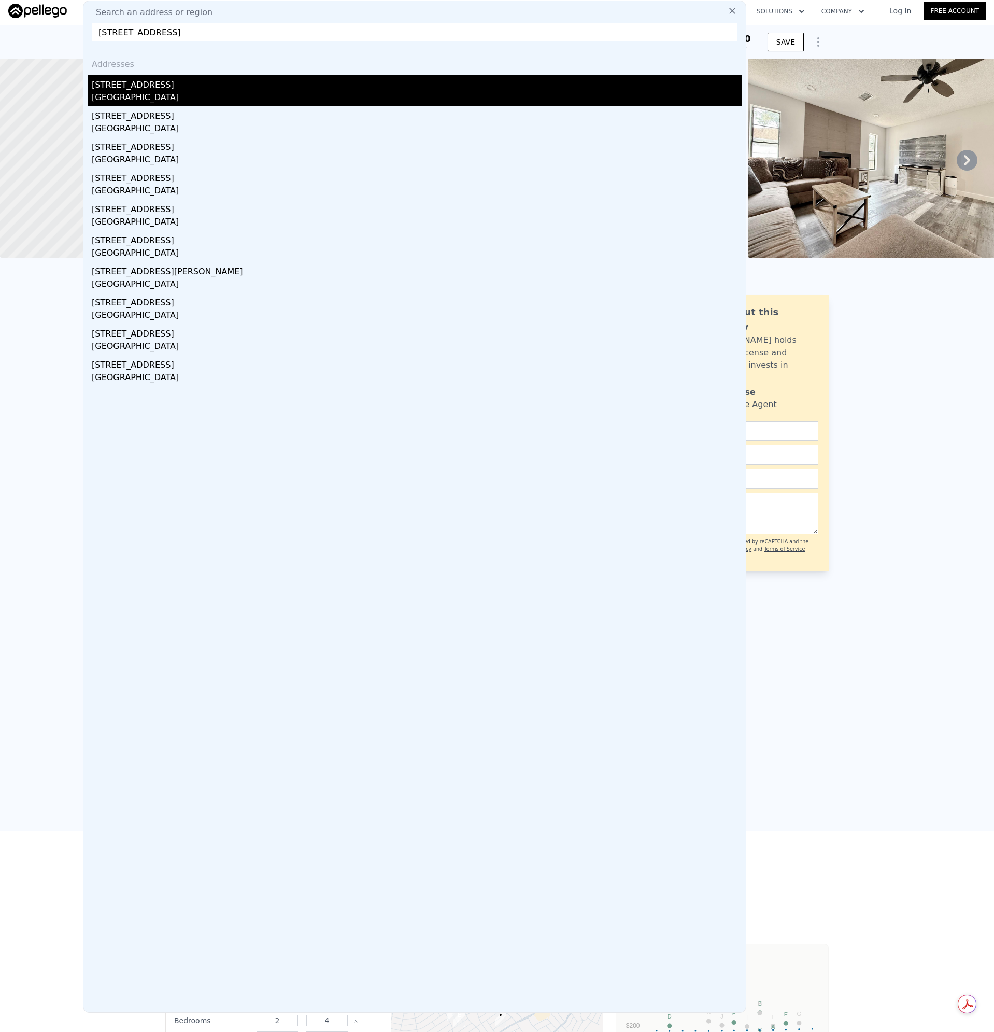
checkbox input "true"
type input "$ 362,000"
type input "-$ 9,381"
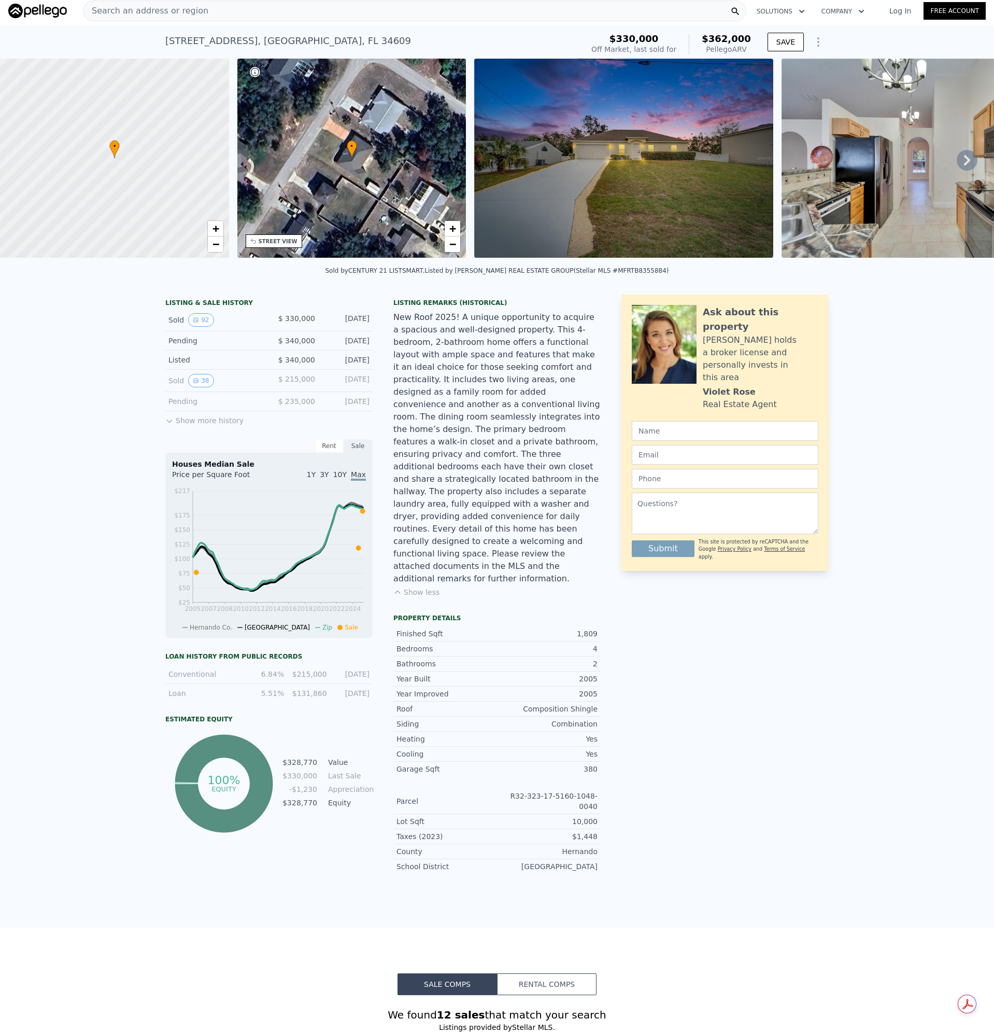
click at [631, 148] on img at bounding box center [623, 158] width 299 height 199
